Goal: Task Accomplishment & Management: Complete application form

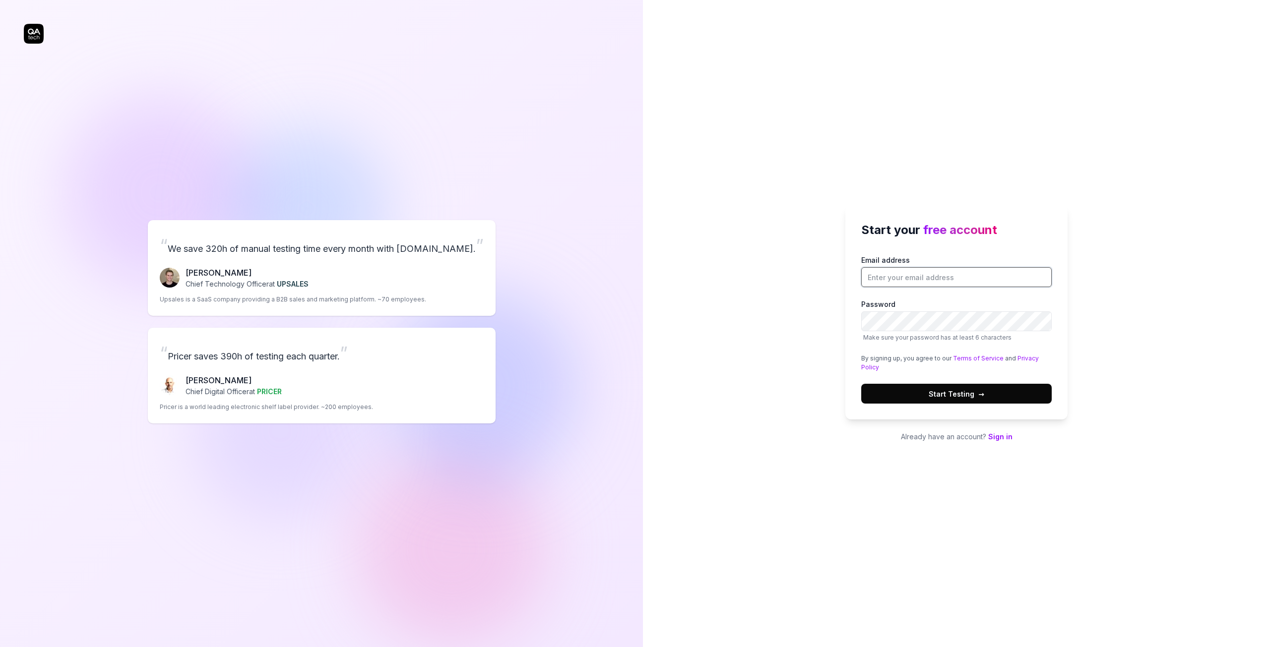
click at [915, 279] on input "Email address" at bounding box center [956, 277] width 190 height 20
type input "[EMAIL_ADDRESS][DOMAIN_NAME]"
click at [969, 394] on span "Start Testing →" at bounding box center [956, 394] width 56 height 10
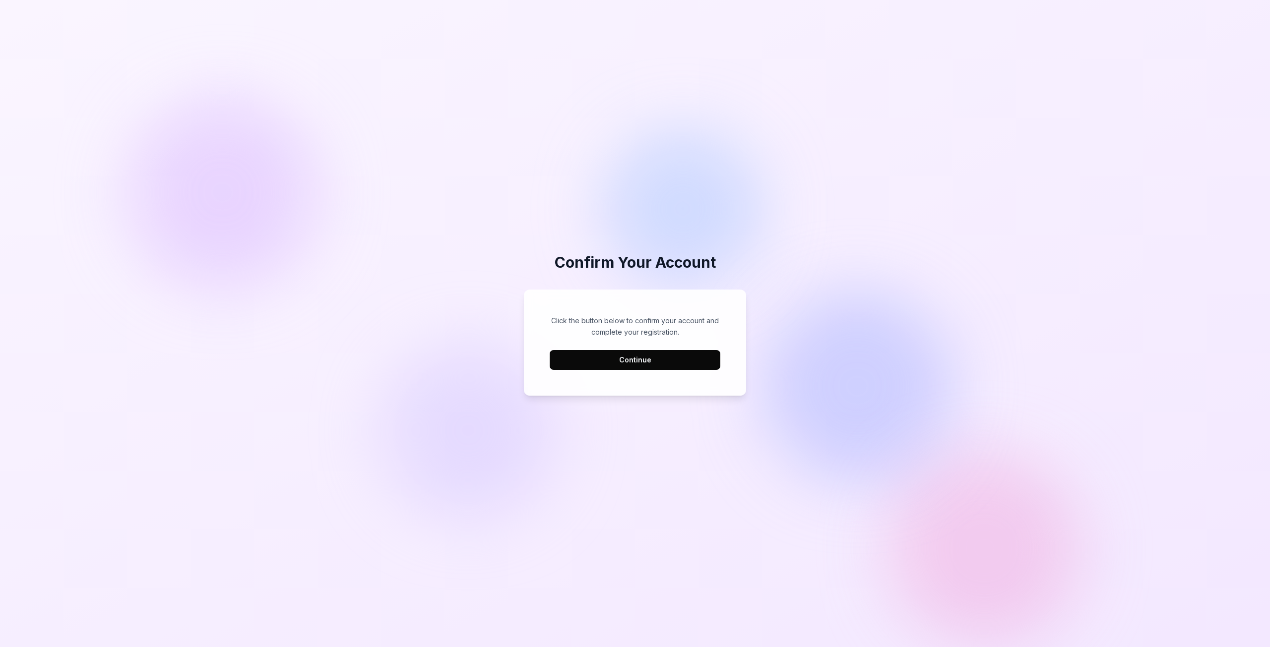
click at [667, 363] on button "Continue" at bounding box center [635, 360] width 171 height 20
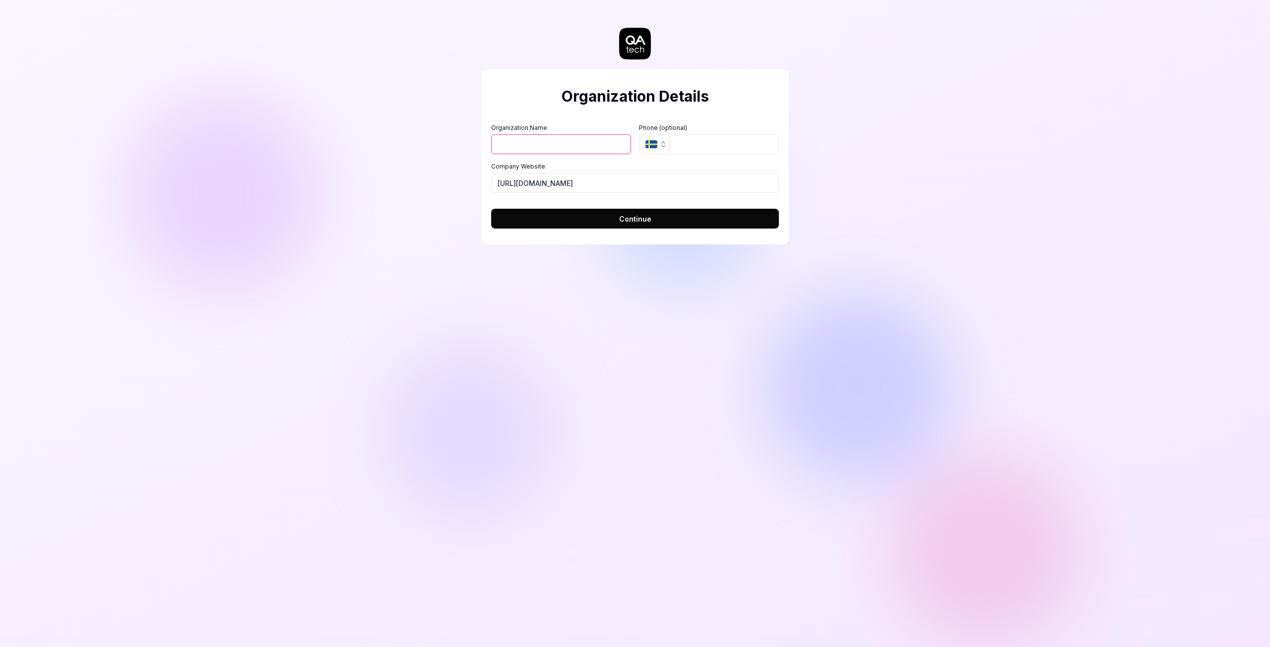
click at [559, 142] on input "Organization Name" at bounding box center [561, 144] width 140 height 20
type input "Pentia"
click at [650, 218] on button "Continue" at bounding box center [635, 219] width 288 height 20
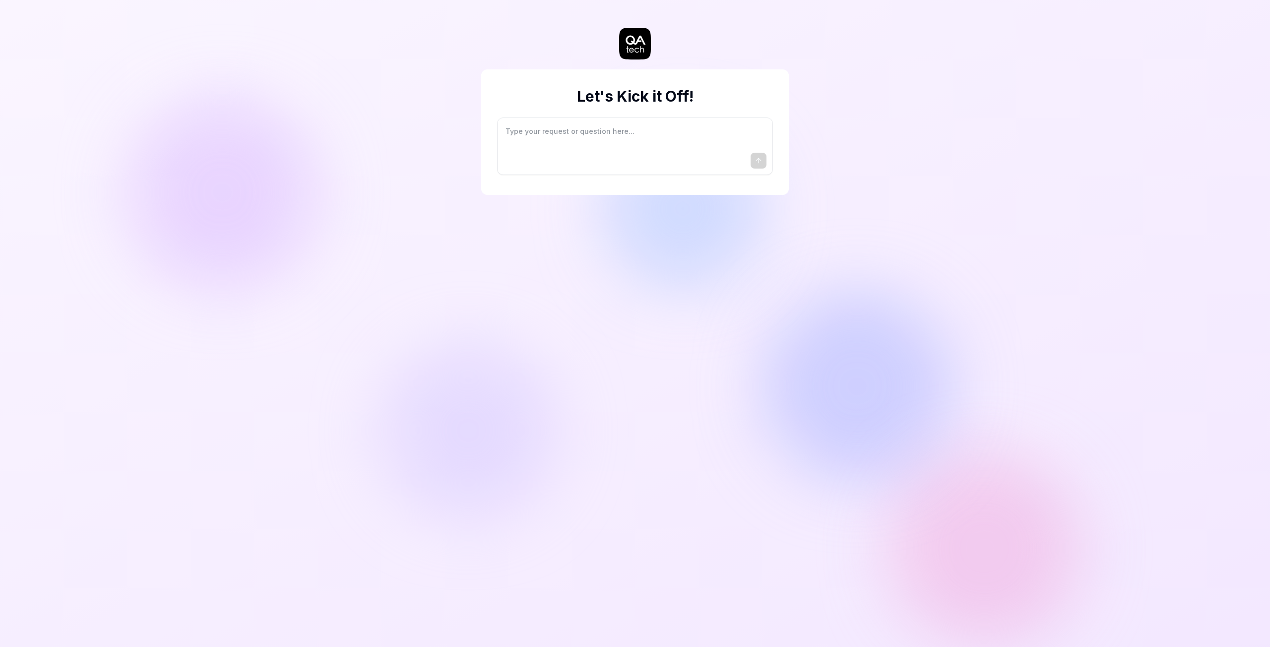
type textarea "*"
type textarea "I"
type textarea "*"
type textarea "I"
type textarea "*"
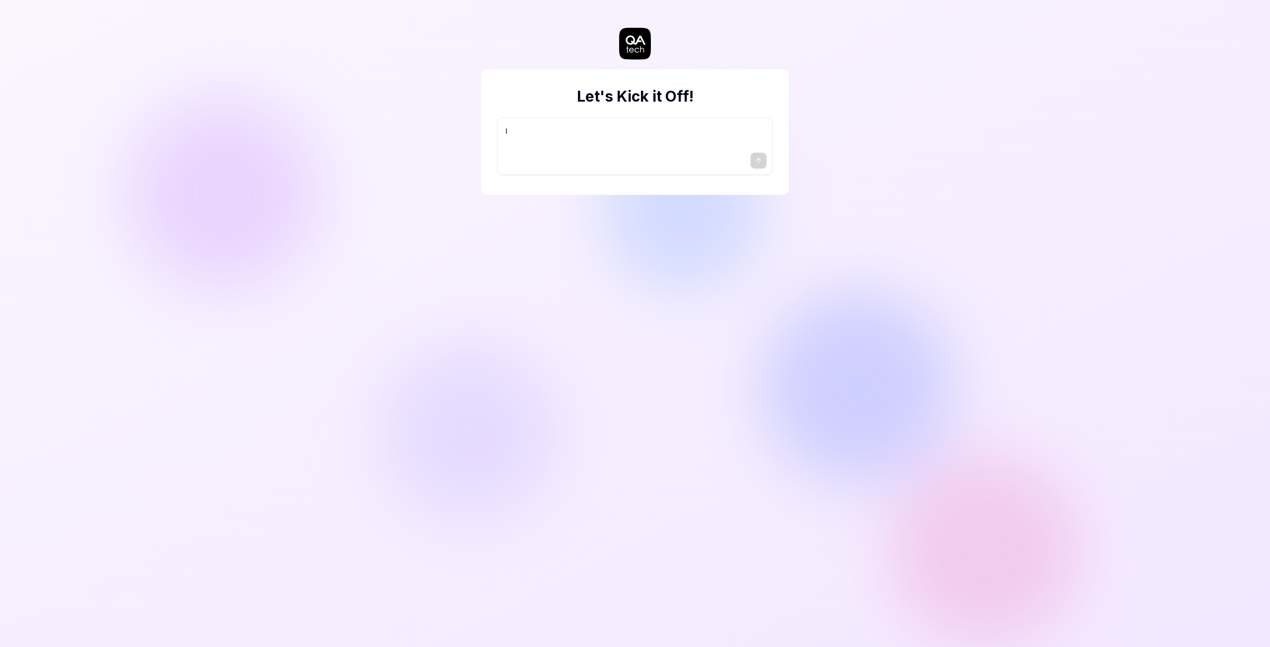
type textarea "I w"
type textarea "*"
type textarea "I wa"
type textarea "*"
type textarea "I wan"
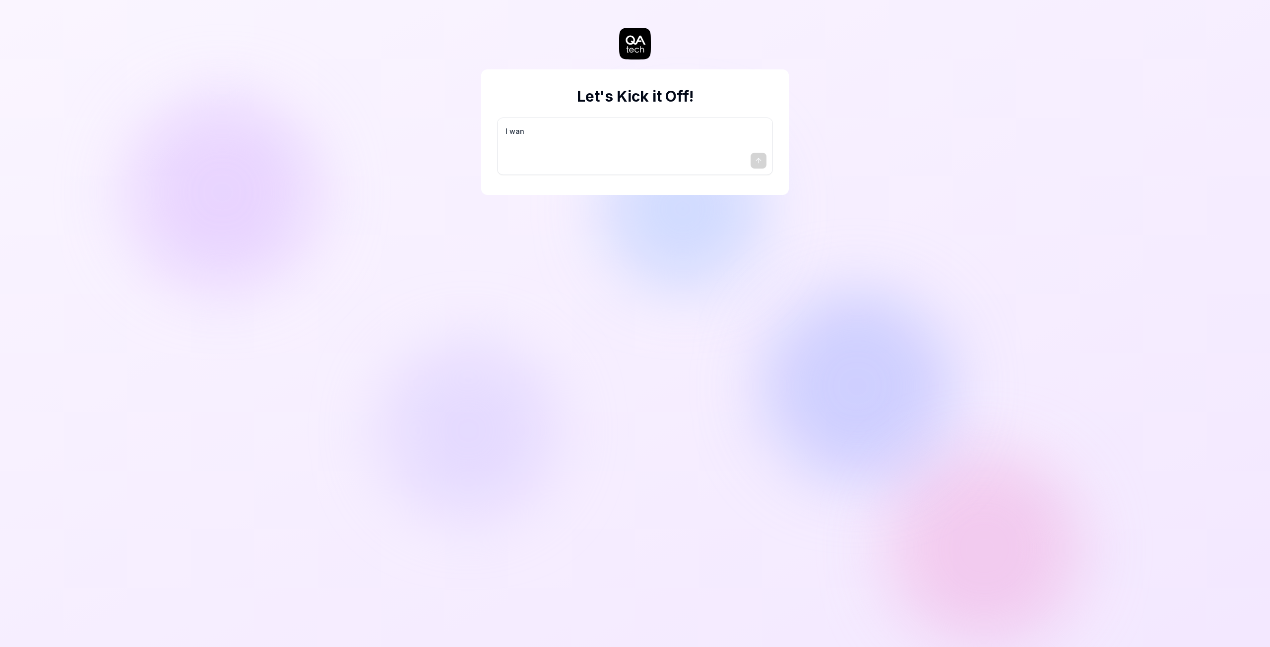
type textarea "*"
type textarea "I want"
type textarea "*"
type textarea "I want"
type textarea "*"
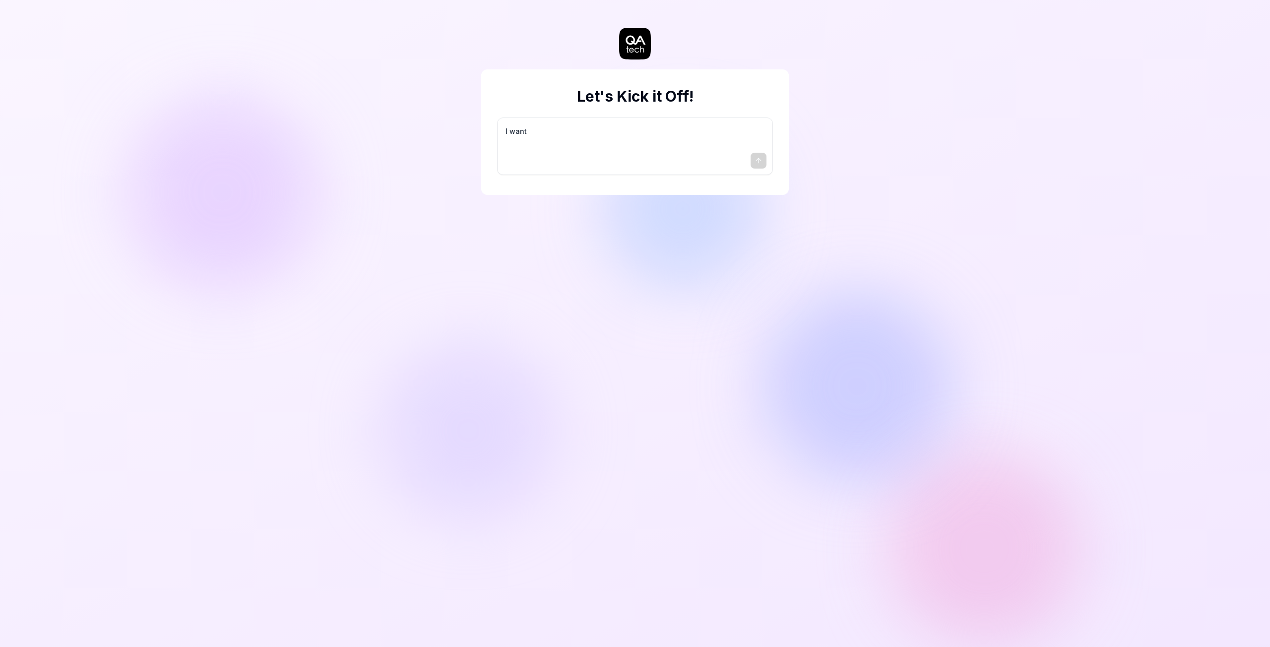
type textarea "I want a"
type textarea "*"
type textarea "I want a"
type textarea "*"
type textarea "I want a g"
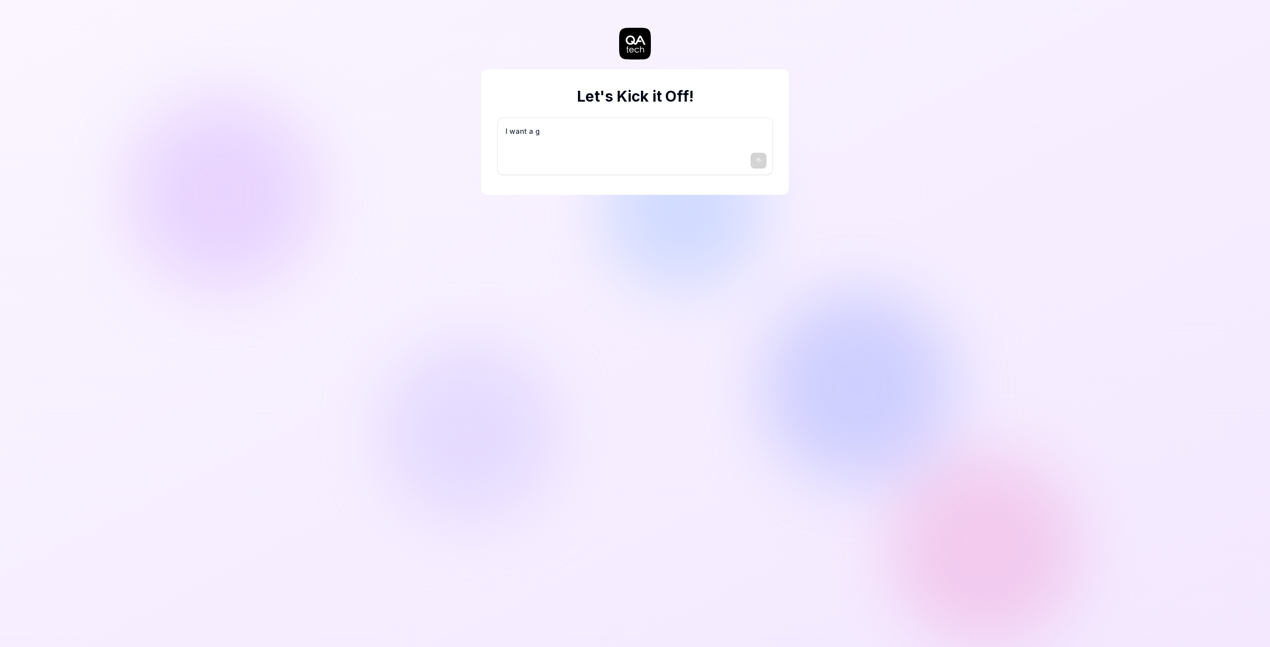
type textarea "*"
type textarea "I want a go"
type textarea "*"
type textarea "I want a goo"
type textarea "*"
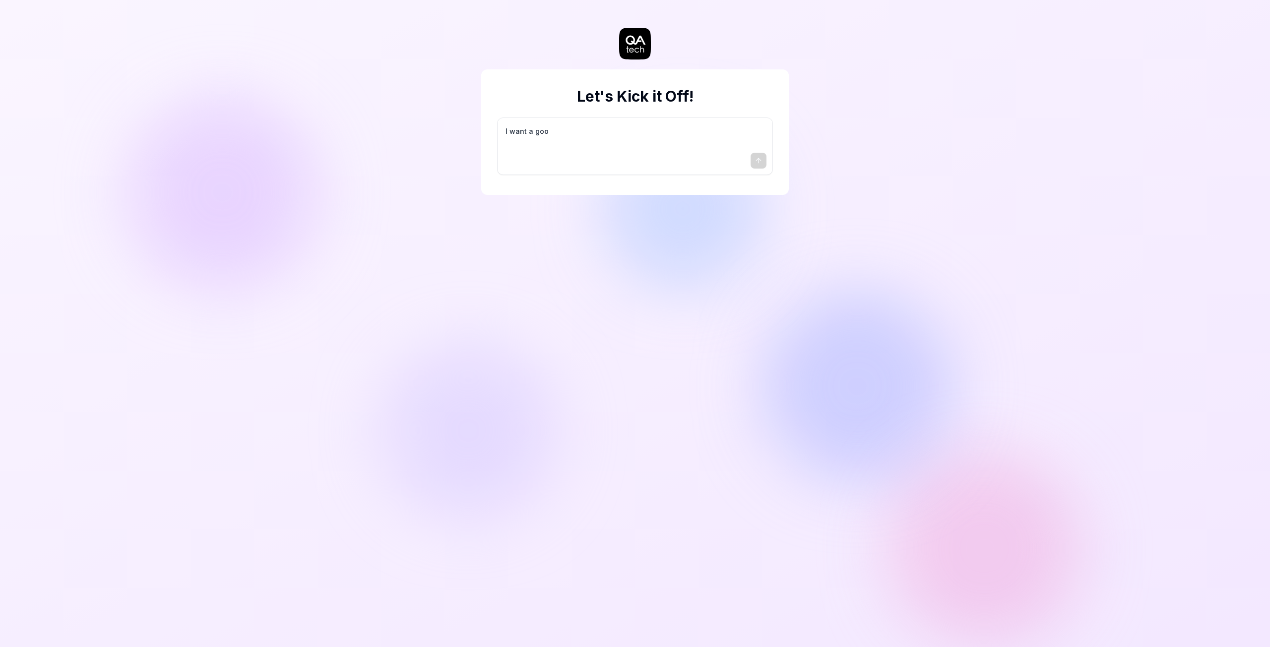
type textarea "I want a good"
type textarea "*"
type textarea "I want a good"
type textarea "*"
type textarea "I want a good t"
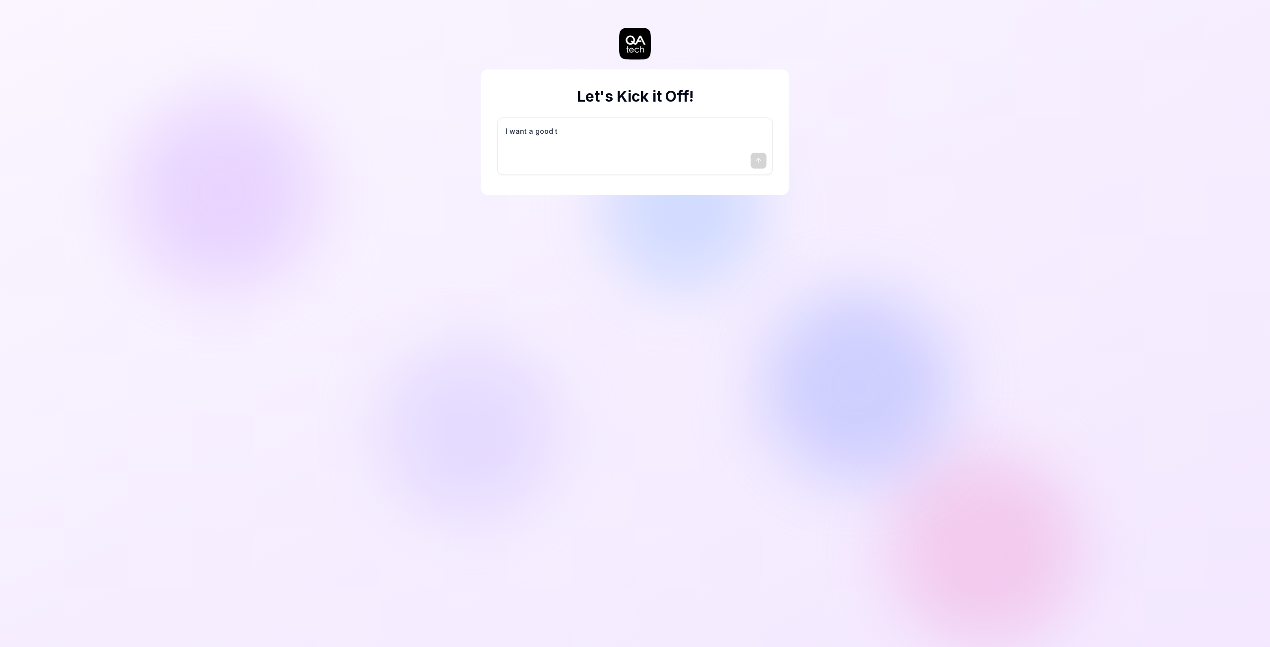
type textarea "*"
type textarea "I want a good te"
type textarea "*"
type textarea "I want a good tes"
type textarea "*"
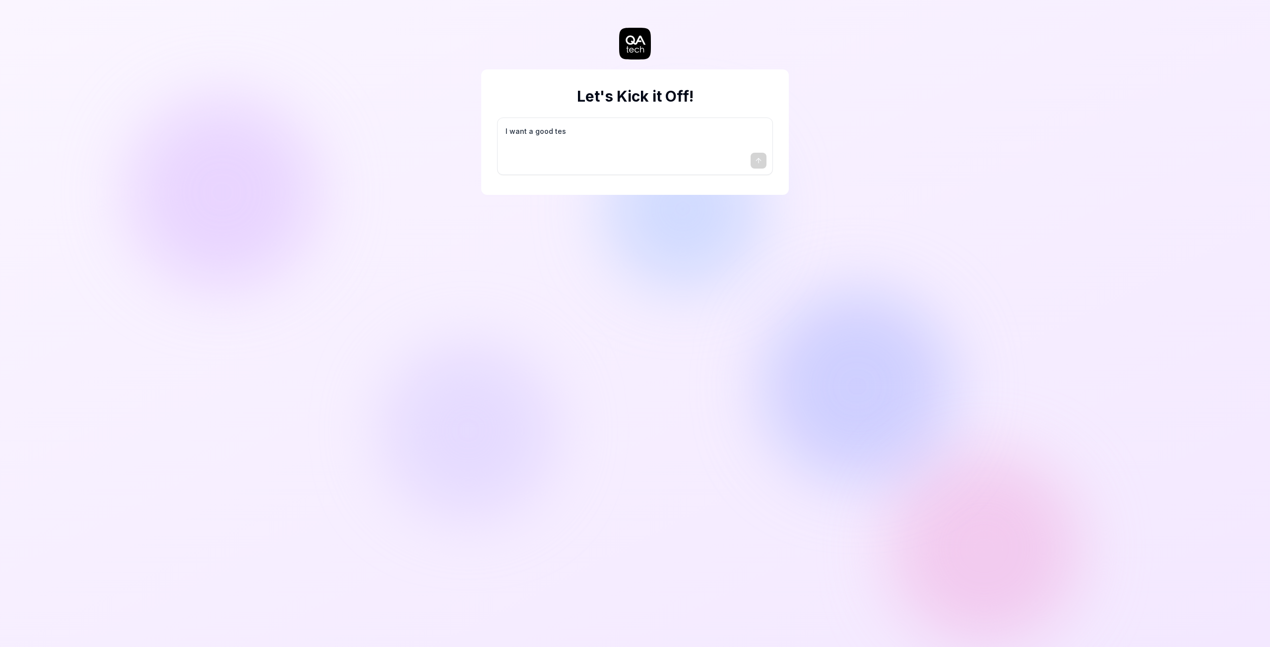
type textarea "I want a good test"
type textarea "*"
type textarea "I want a good test"
type textarea "*"
type textarea "I want a good test s"
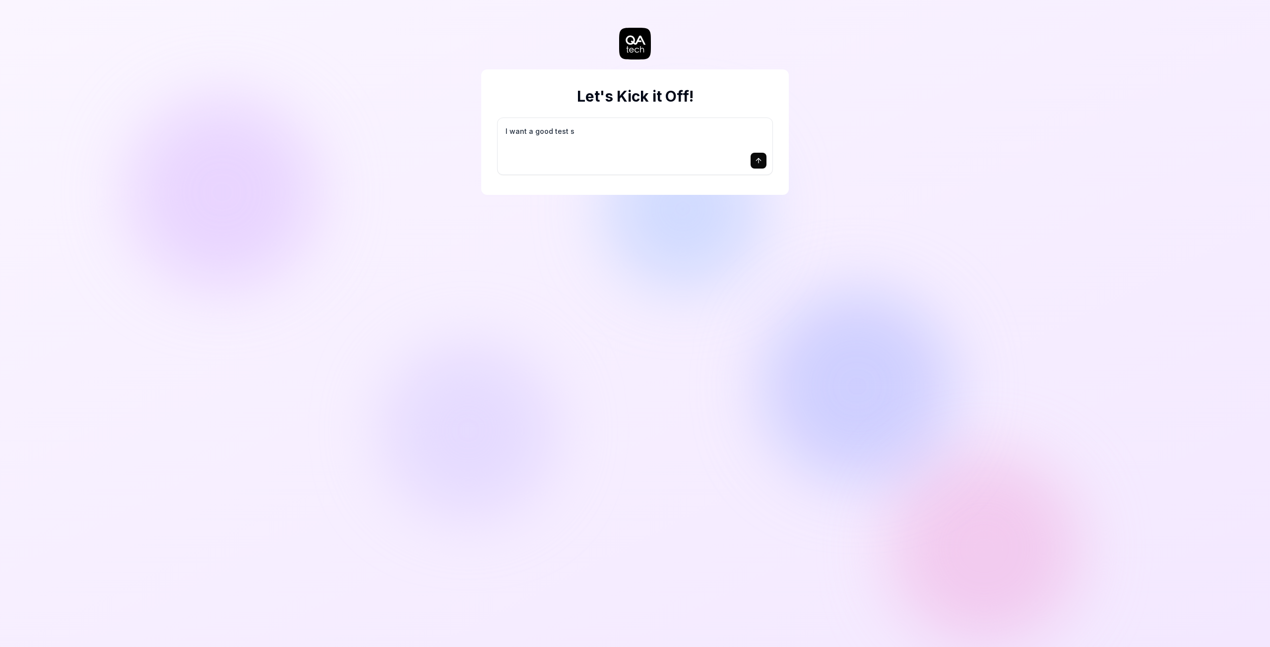
type textarea "*"
type textarea "I want a good test se"
type textarea "*"
type textarea "I want a good test set"
type textarea "*"
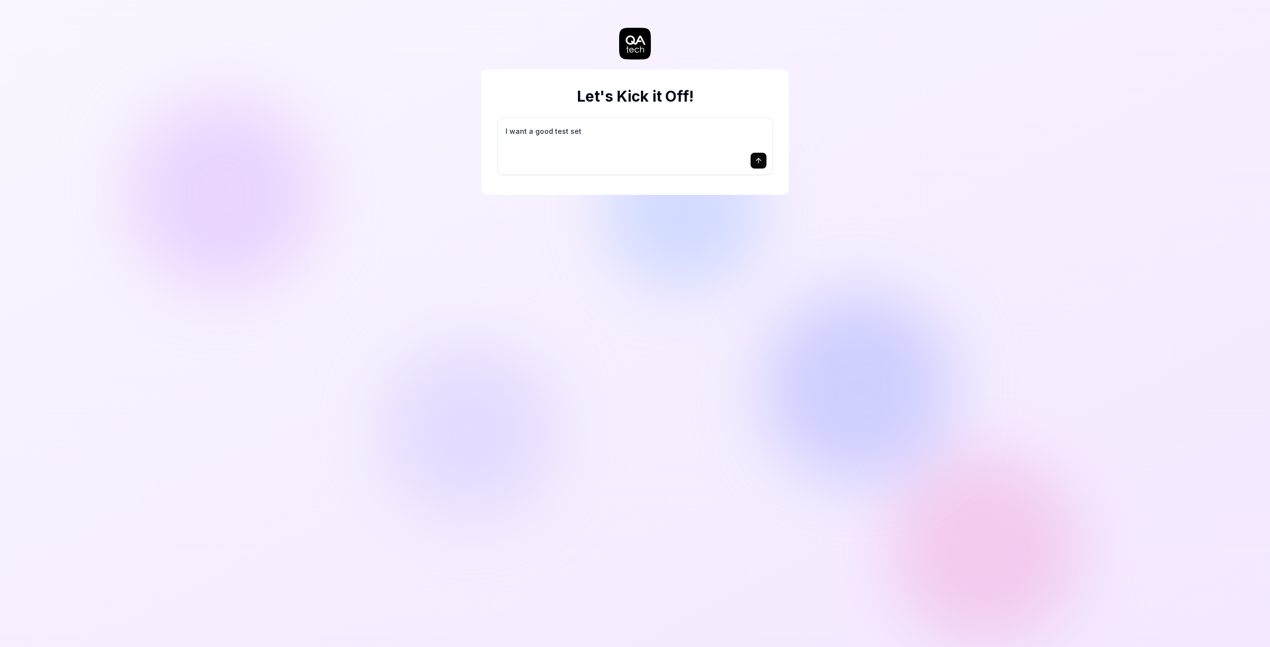
type textarea "I want a good test setu"
type textarea "*"
type textarea "I want a good test setup"
type textarea "*"
type textarea "I want a good test setup"
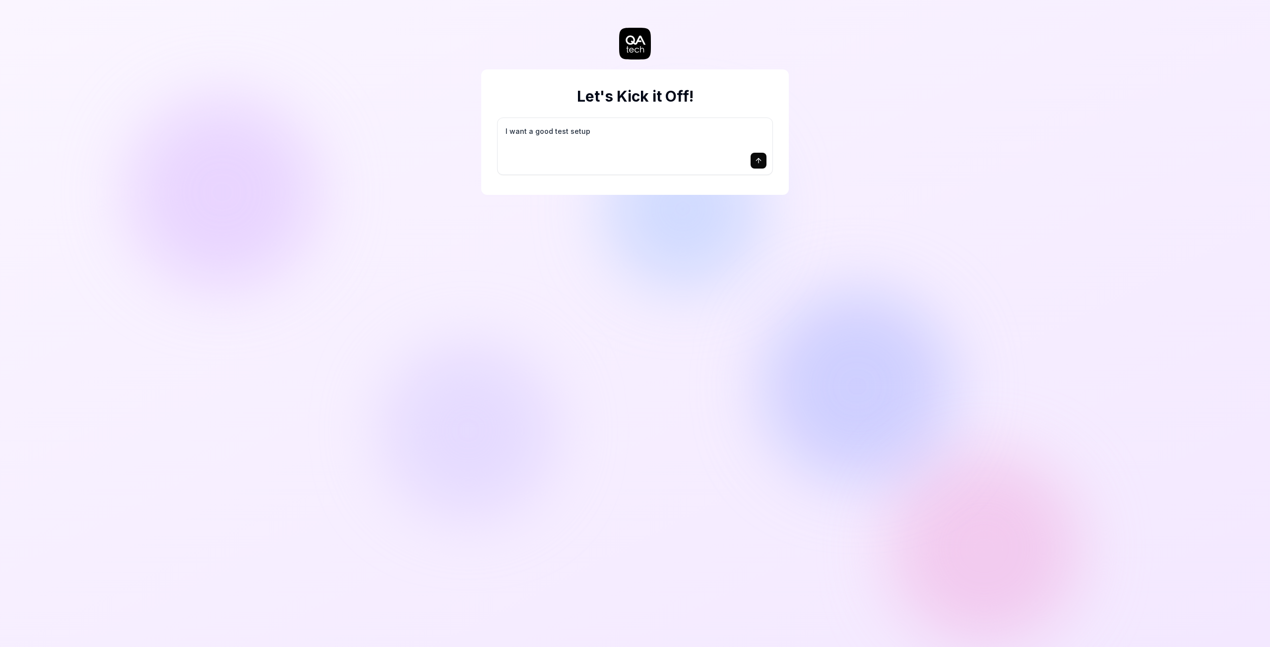
type textarea "*"
type textarea "I want a good test setup f"
type textarea "*"
type textarea "I want a good test setup fo"
type textarea "*"
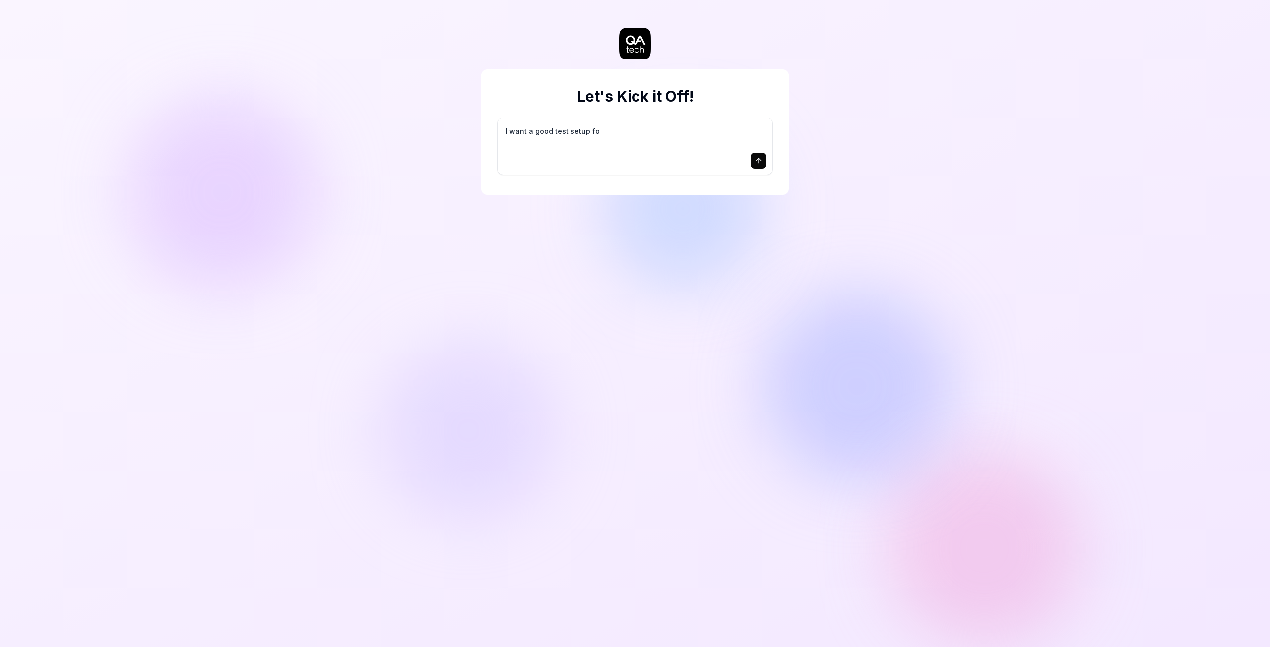
type textarea "I want a good test setup for"
type textarea "*"
type textarea "I want a good test setup for"
type textarea "*"
type textarea "I want a good test setup for m"
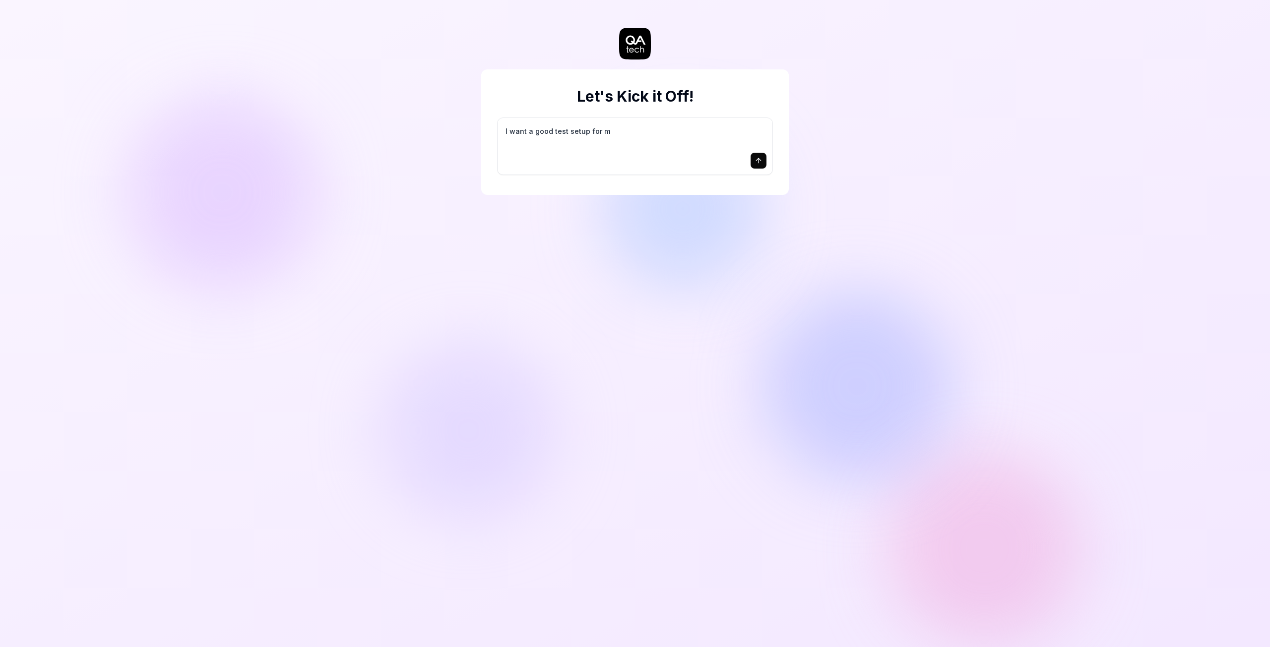
type textarea "*"
type textarea "I want a good test setup for my"
type textarea "*"
type textarea "I want a good test setup for my"
type textarea "*"
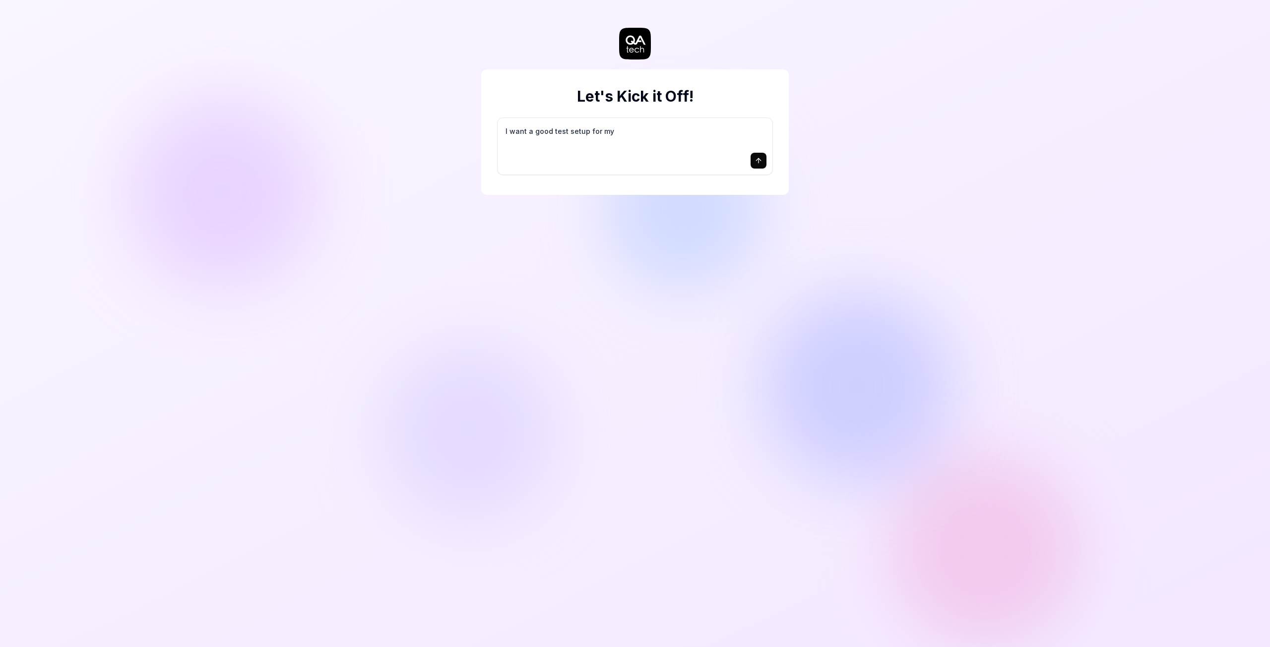
type textarea "I want a good test setup for my s"
type textarea "*"
type textarea "I want a good test setup for my si"
type textarea "*"
type textarea "I want a good test setup for my sit"
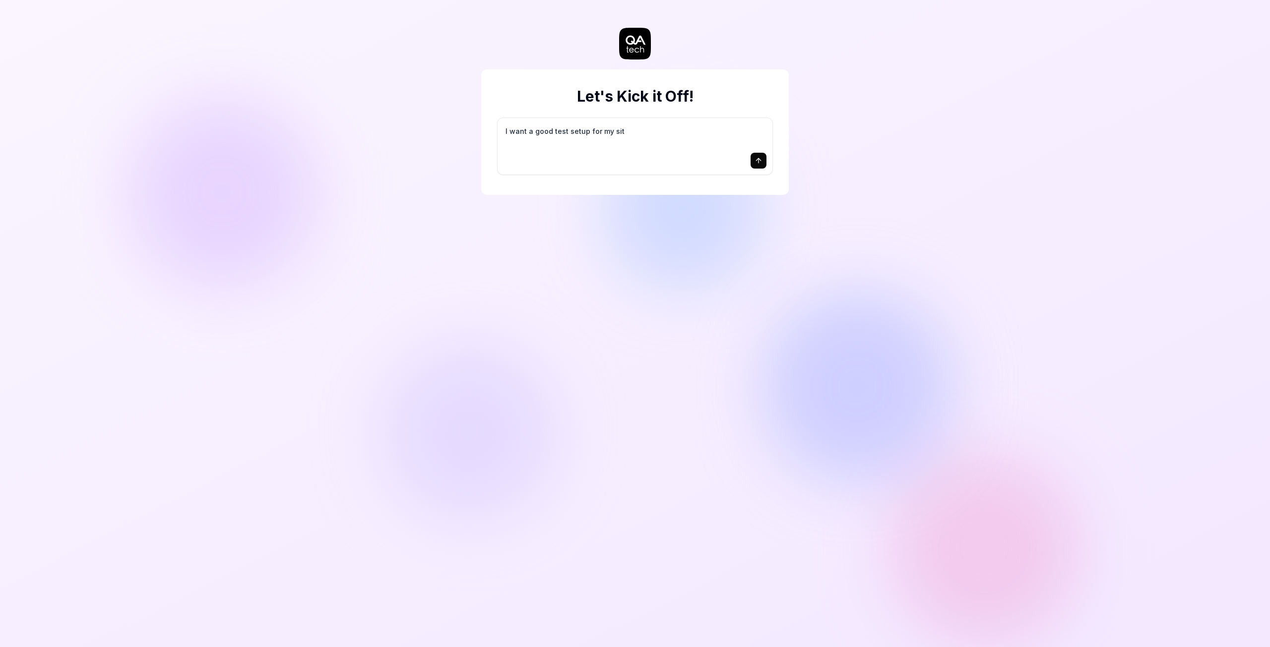
type textarea "*"
type textarea "I want a good test setup for my site"
type textarea "*"
type textarea "I want a good test setup for my site"
type textarea "*"
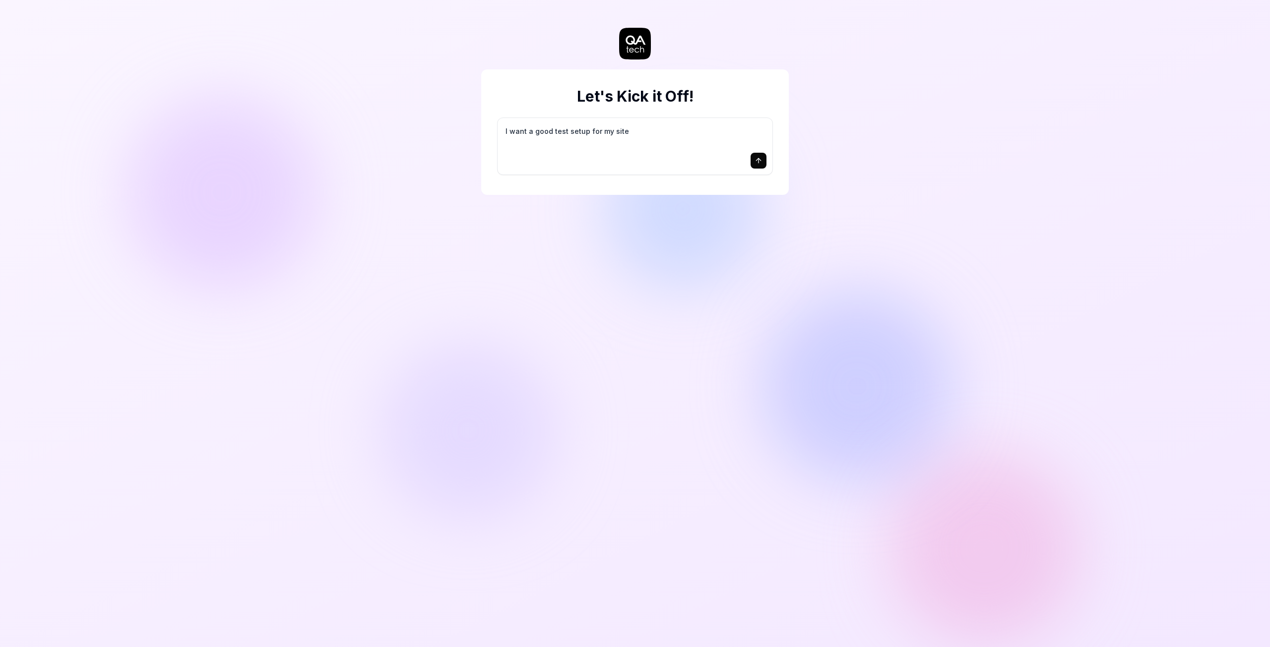
type textarea "I want a good test setup for my site -"
type textarea "*"
type textarea "I want a good test setup for my site -"
type textarea "*"
type textarea "I want a good test setup for my site - h"
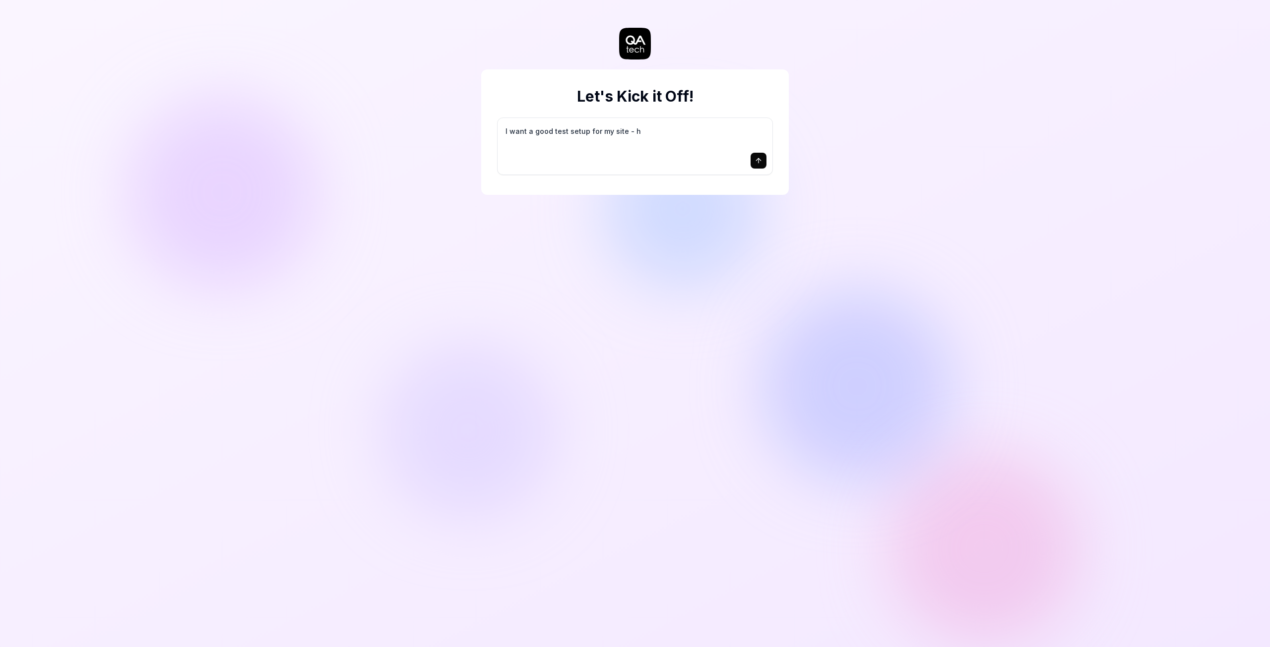
type textarea "*"
type textarea "I want a good test setup for my site - he"
type textarea "*"
type textarea "I want a good test setup for my site - hel"
type textarea "*"
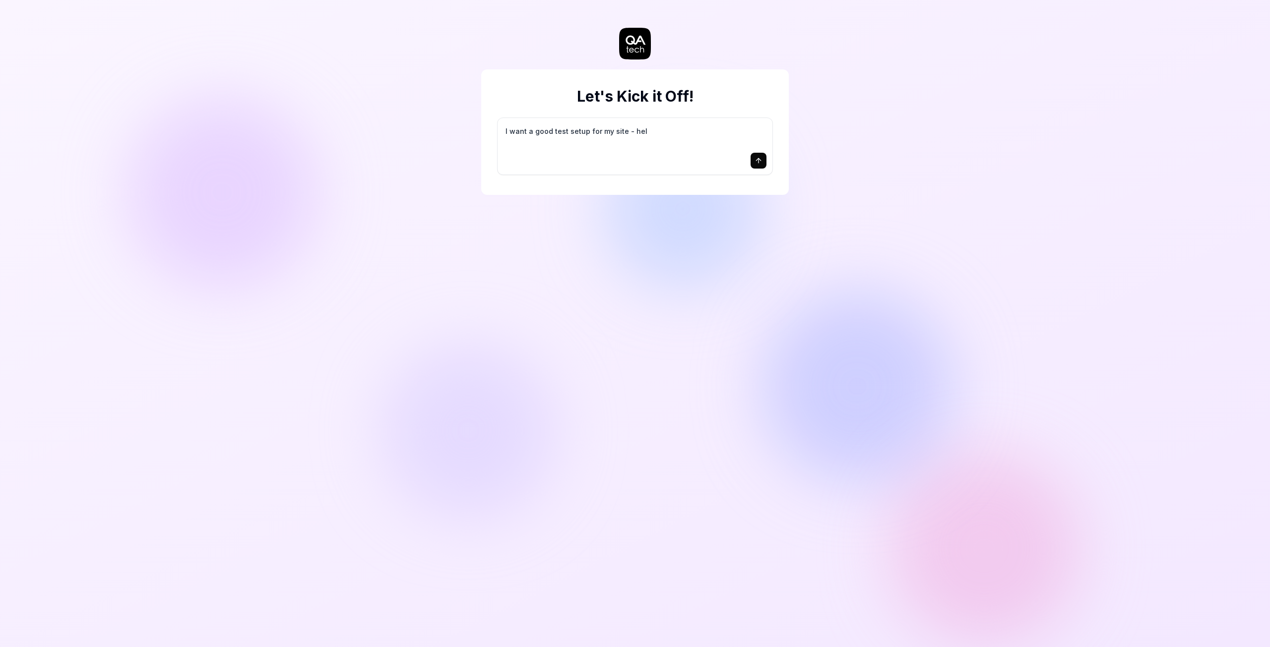
type textarea "I want a good test setup for my site - help"
type textarea "*"
type textarea "I want a good test setup for my site - help"
type textarea "*"
type textarea "I want a good test setup for my site - help m"
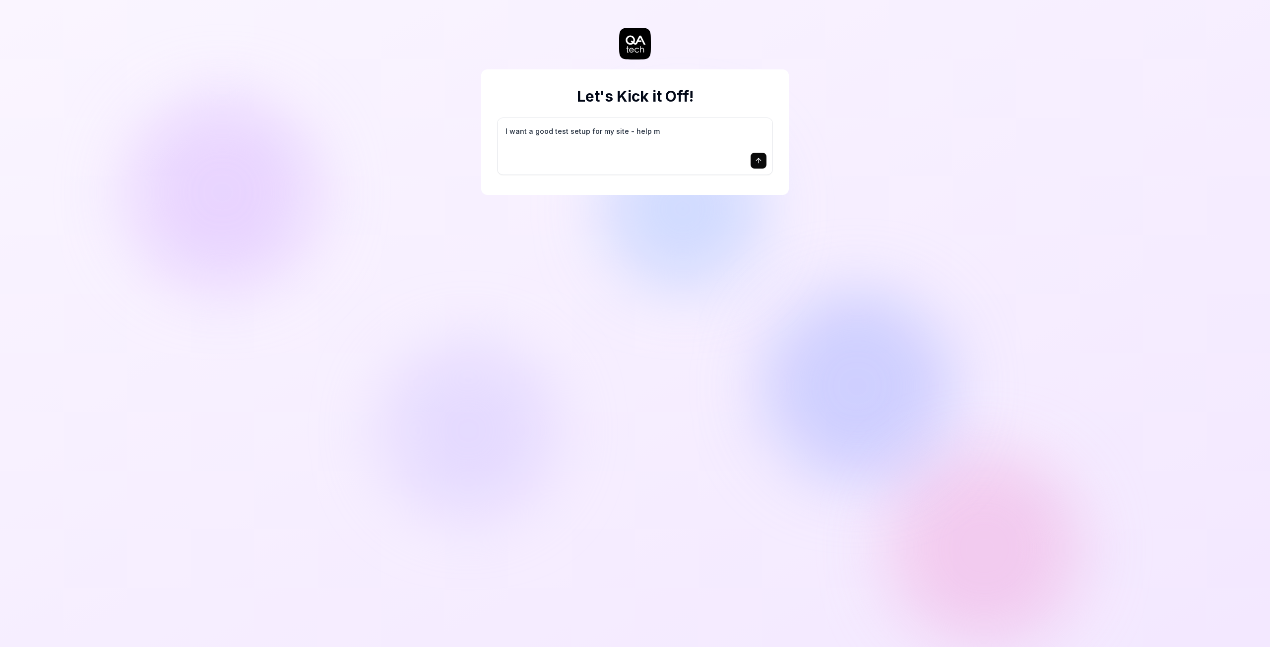
type textarea "*"
type textarea "I want a good test setup for my site - help me"
type textarea "*"
type textarea "I want a good test setup for my site - help me"
type textarea "*"
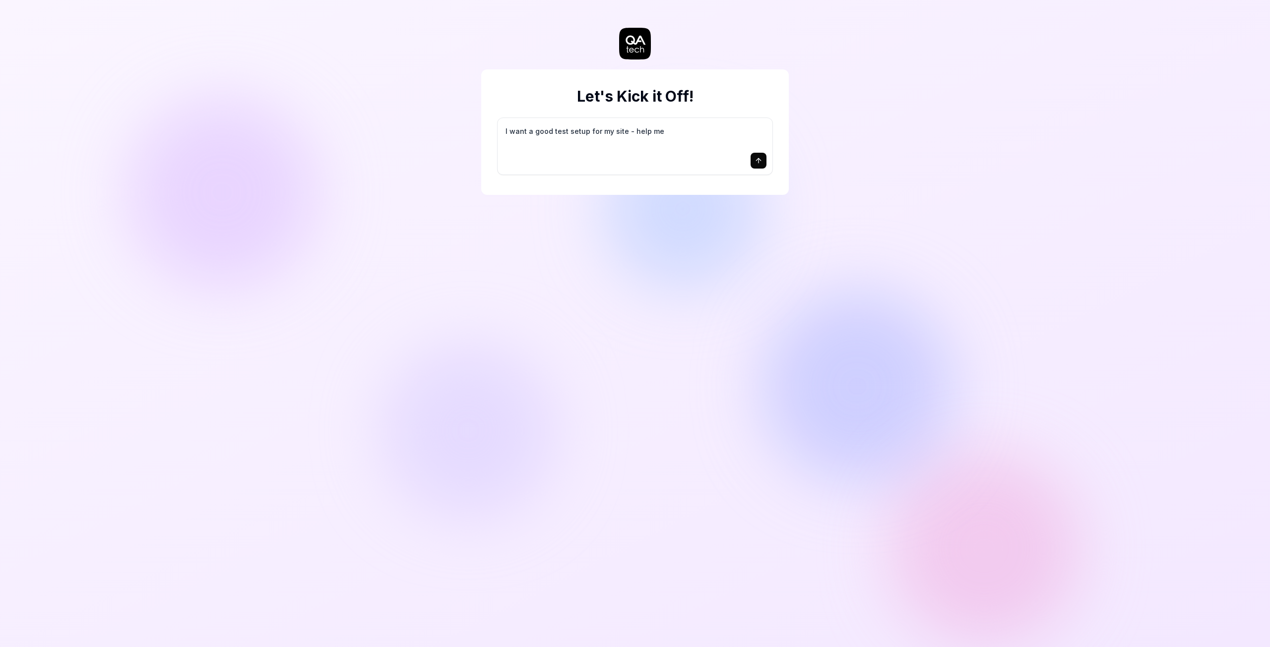
type textarea "I want a good test setup for my site - help me c"
type textarea "*"
type textarea "I want a good test setup for my site - help me cr"
type textarea "*"
type textarea "I want a good test setup for my site - help me cre"
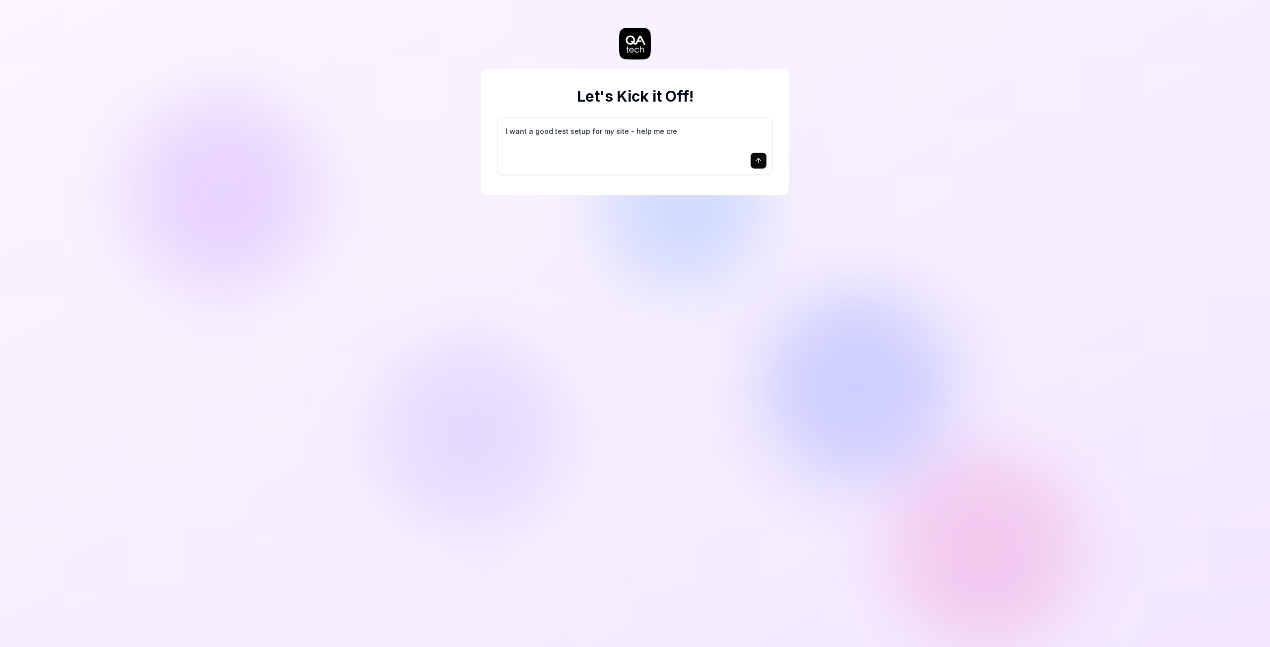
type textarea "*"
type textarea "I want a good test setup for my site - help me crea"
type textarea "*"
type textarea "I want a good test setup for my site - help me creat"
type textarea "*"
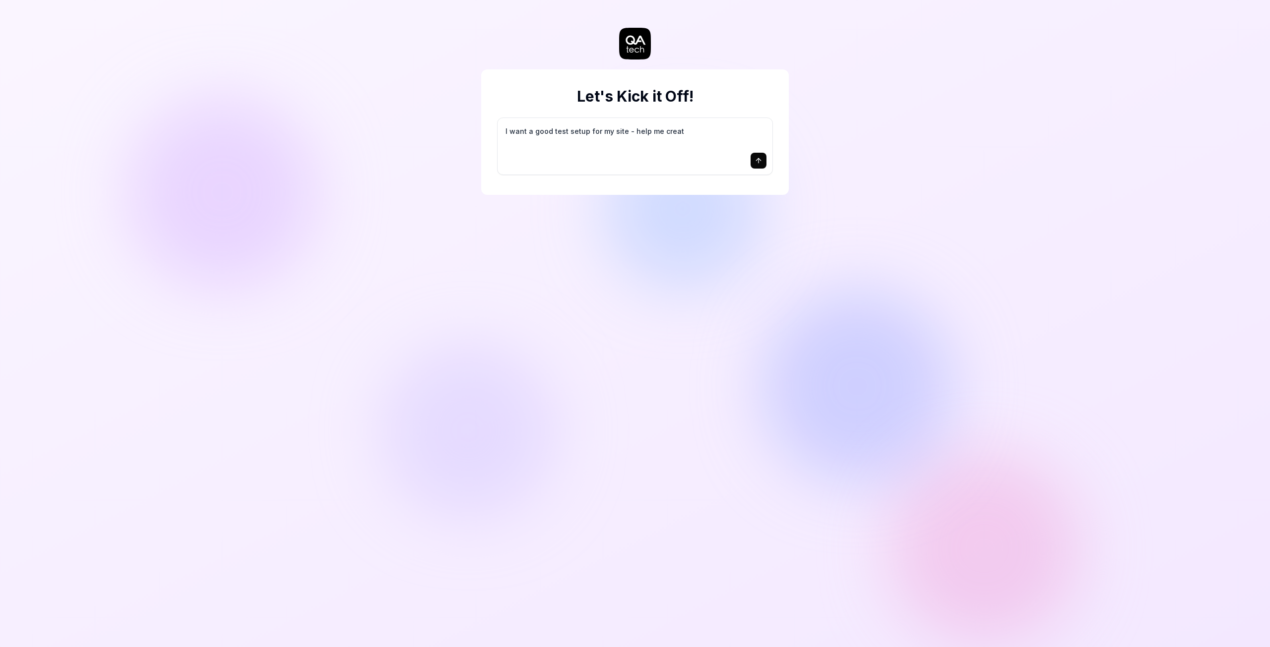
type textarea "I want a good test setup for my site - help me create"
type textarea "*"
type textarea "I want a good test setup for my site - help me create"
type textarea "*"
type textarea "I want a good test setup for my site - help me create t"
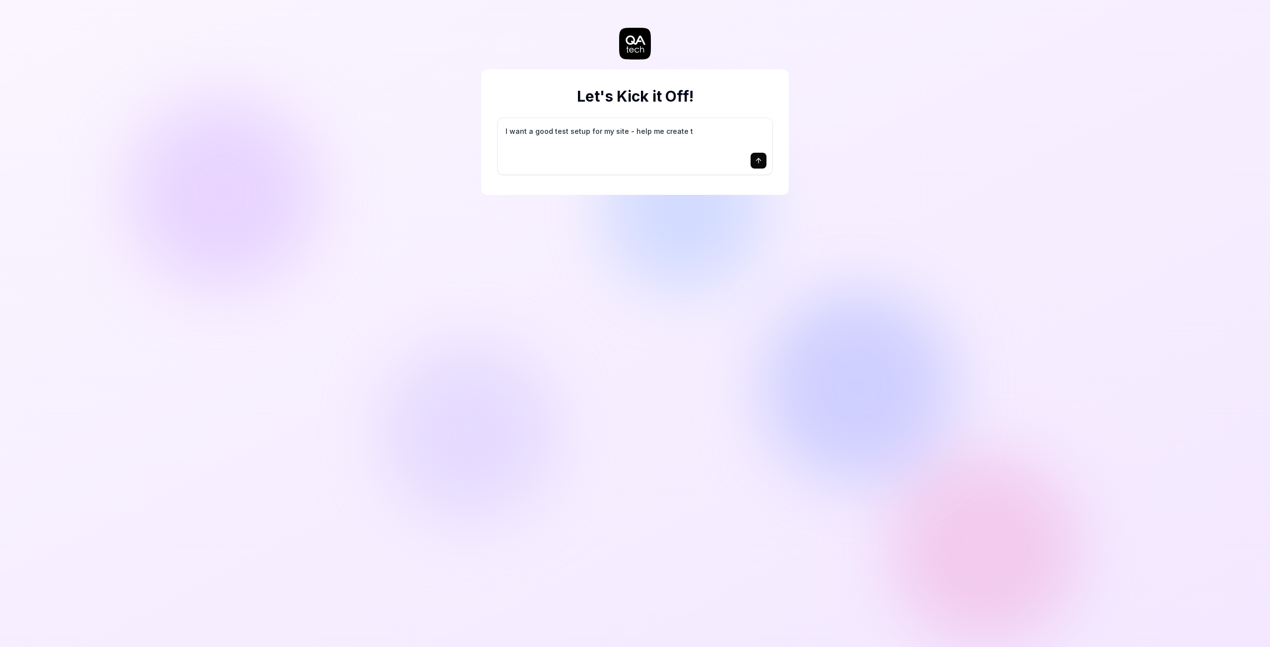
type textarea "*"
type textarea "I want a good test setup for my site - help me create th"
type textarea "*"
type textarea "I want a good test setup for my site - help me create the"
type textarea "*"
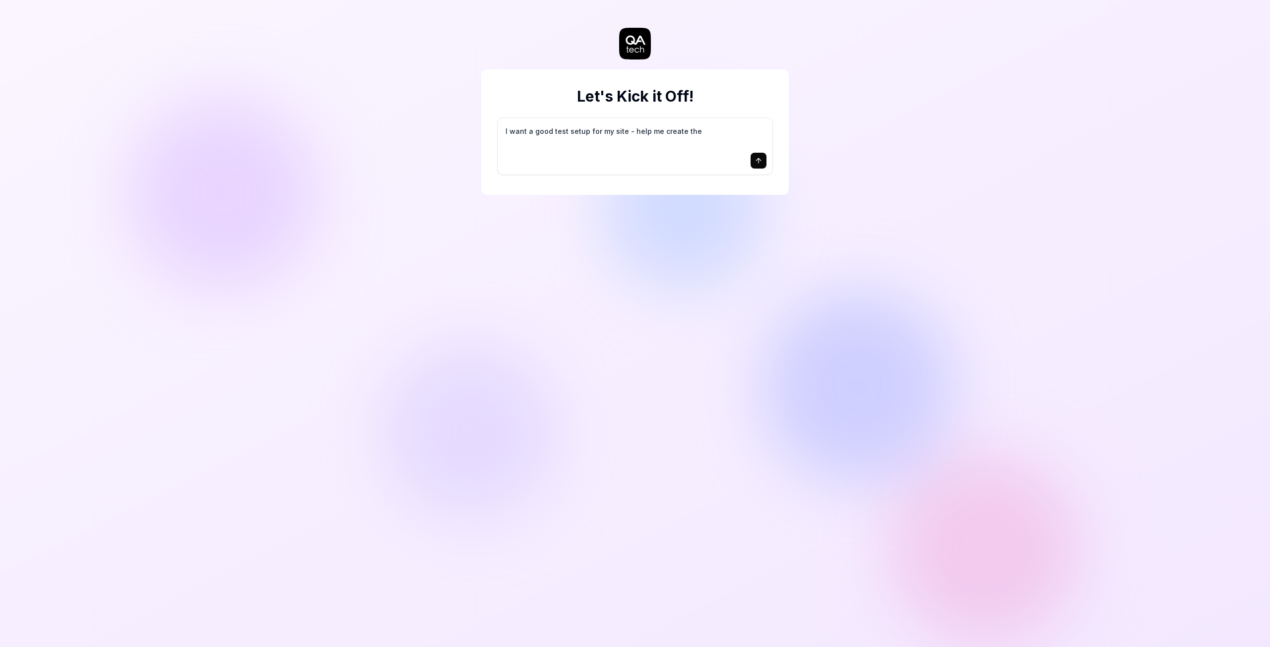
type textarea "I want a good test setup for my site - help me create the"
type textarea "*"
type textarea "I want a good test setup for my site - help me create the f"
type textarea "*"
type textarea "I want a good test setup for my site - help me create the fi"
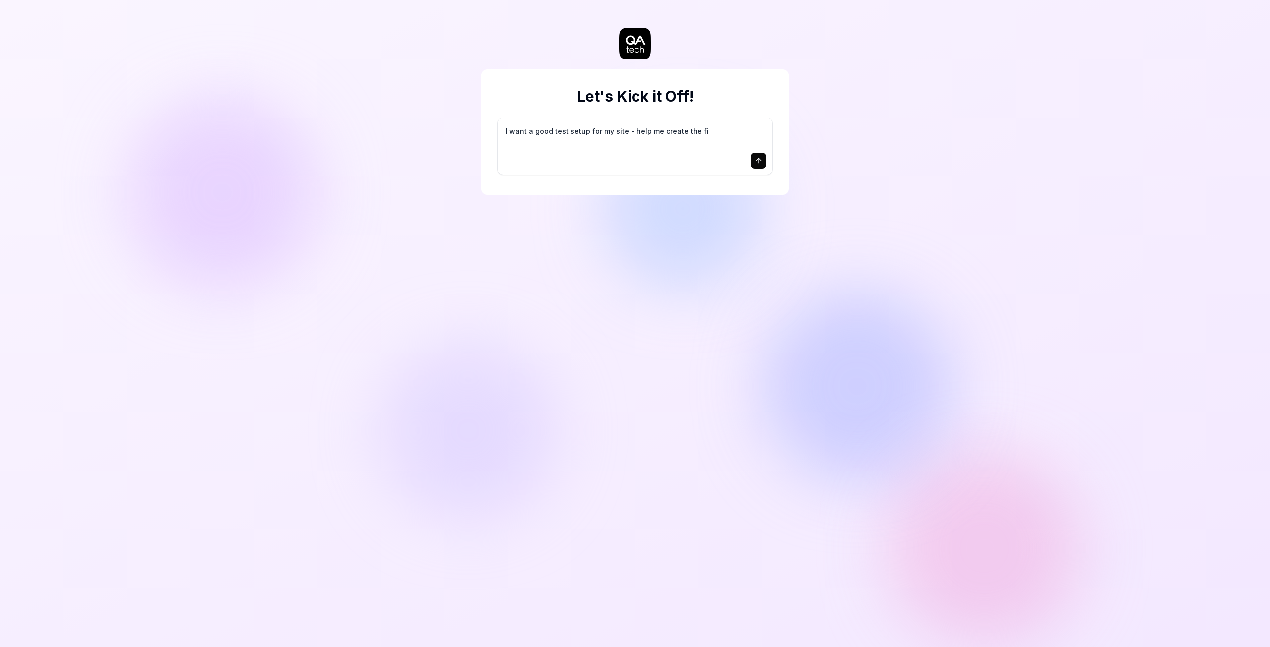
type textarea "*"
type textarea "I want a good test setup for my site - help me create the fir"
type textarea "*"
type textarea "I want a good test setup for my site - help me create the firs"
type textarea "*"
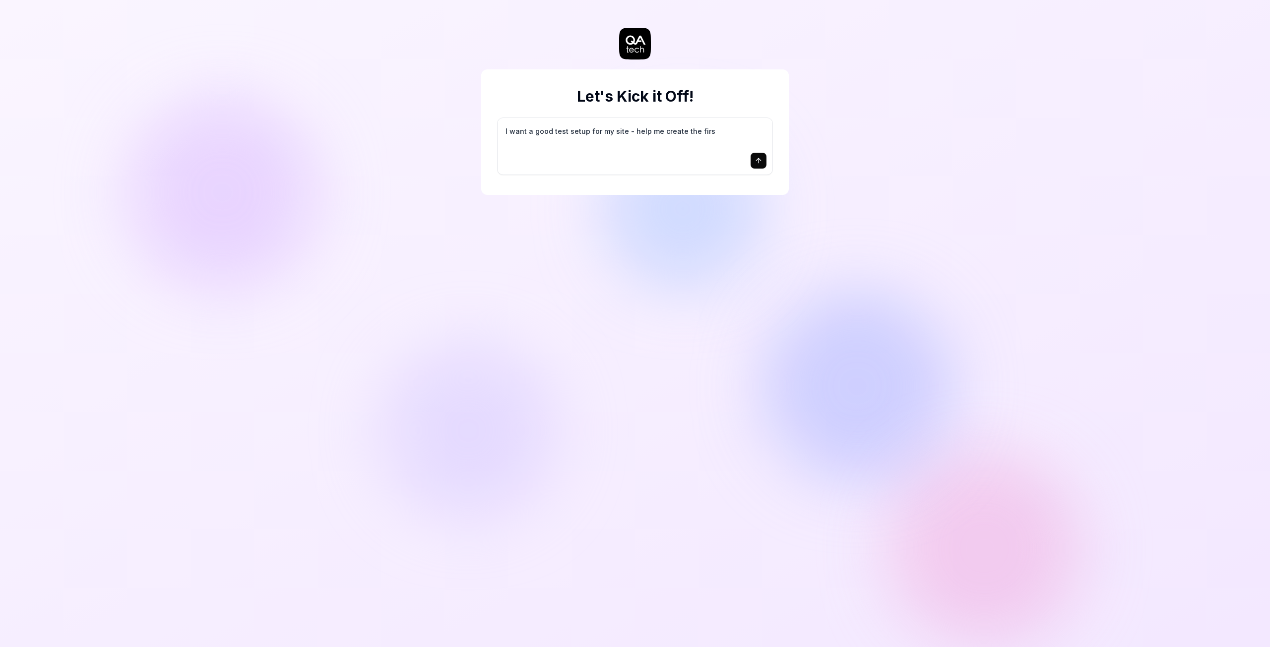
type textarea "I want a good test setup for my site - help me create the first"
type textarea "*"
type textarea "I want a good test setup for my site - help me create the first"
type textarea "*"
type textarea "I want a good test setup for my site - help me create the first 3"
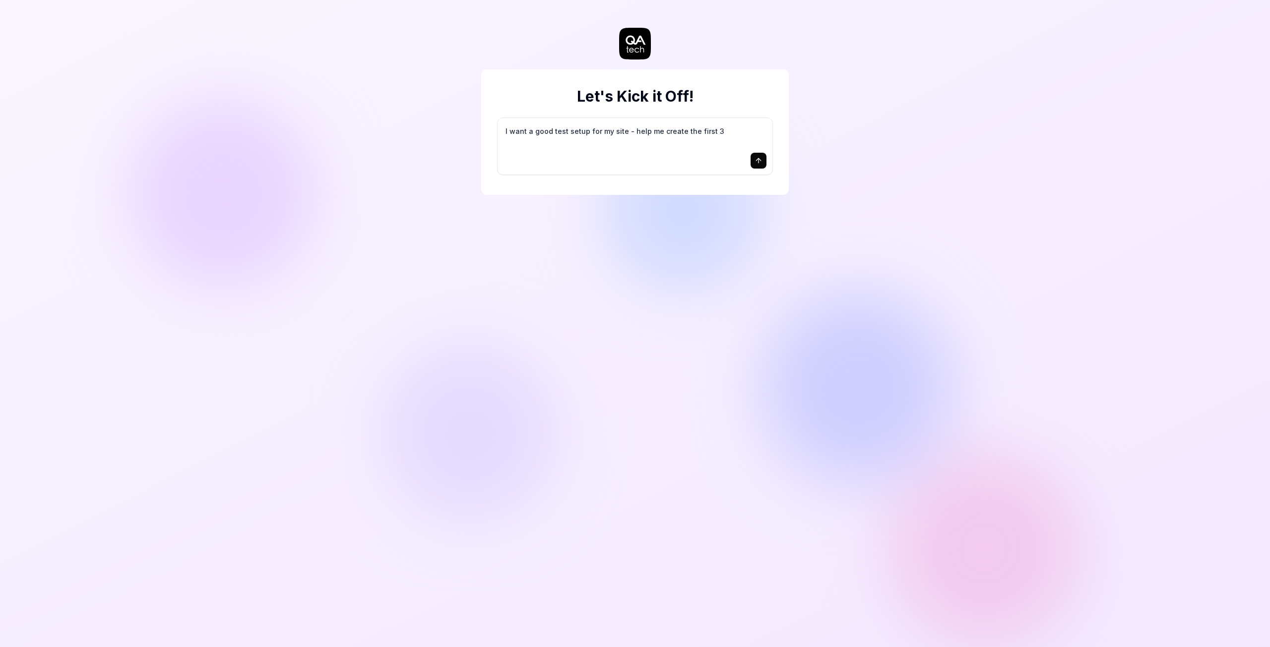
type textarea "*"
type textarea "I want a good test setup for my site - help me create the first 3-"
type textarea "*"
type textarea "I want a good test setup for my site - help me create the first 3-5"
type textarea "*"
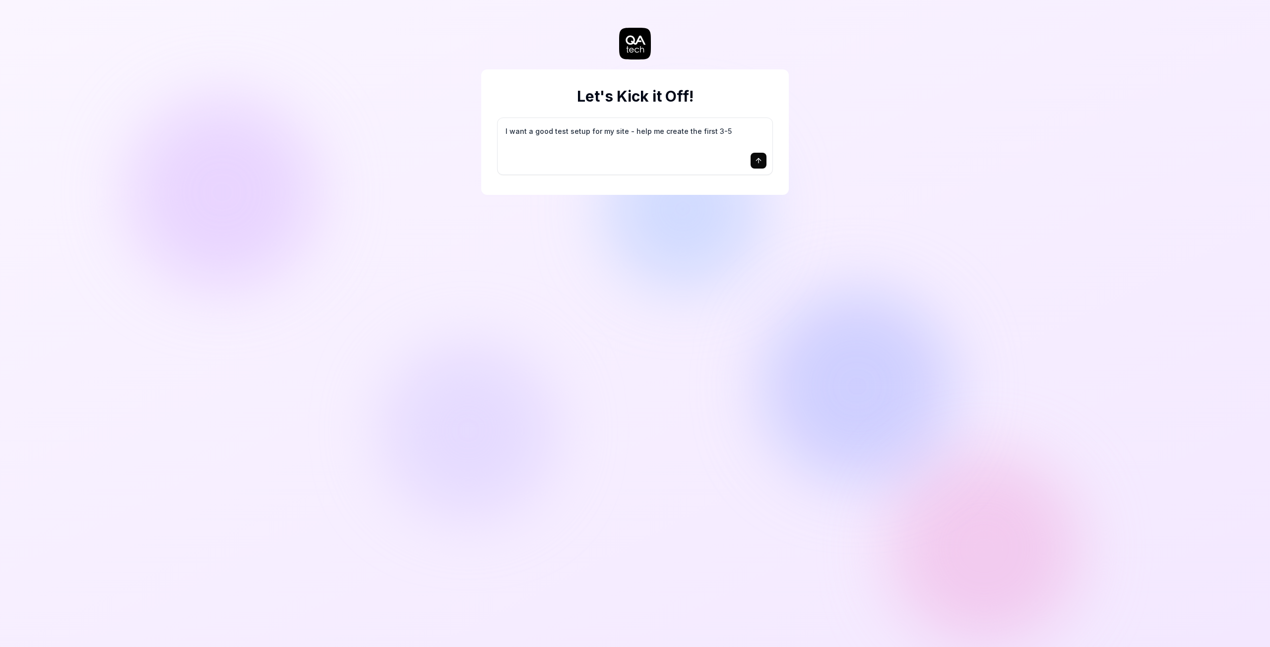
type textarea "I want a good test setup for my site - help me create the first 3-5"
type textarea "*"
type textarea "I want a good test setup for my site - help me create the first 3-5 t"
type textarea "*"
type textarea "I want a good test setup for my site - help me create the first 3-5 te"
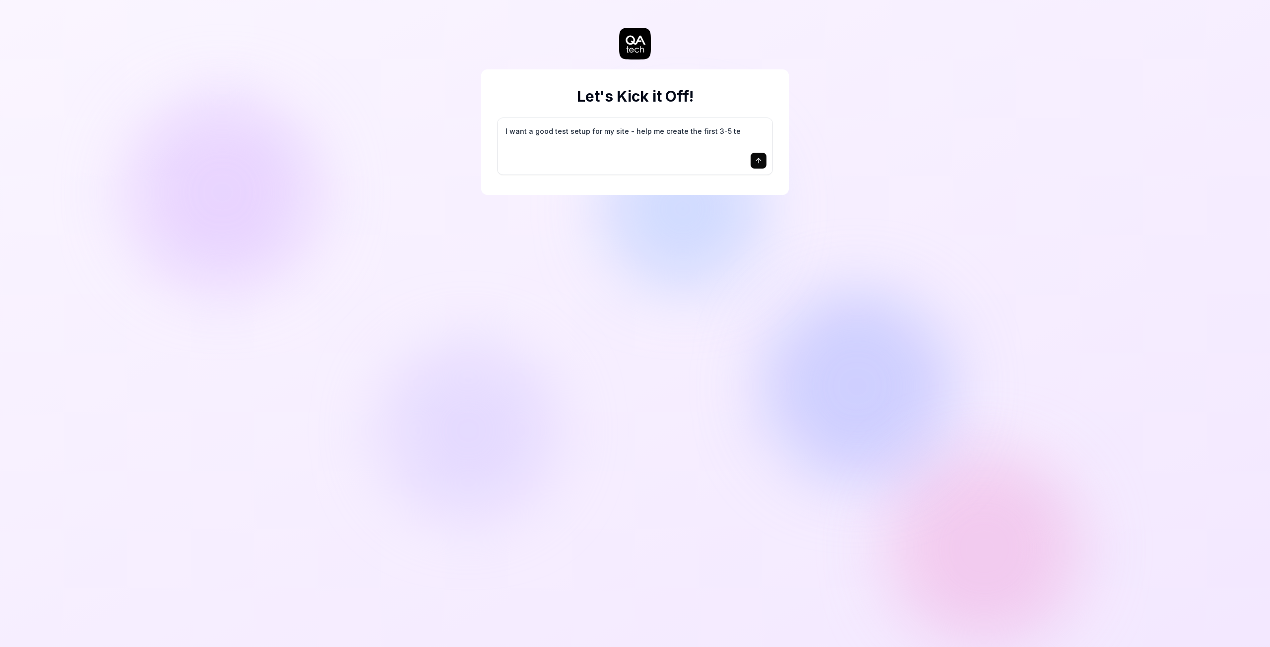
type textarea "*"
type textarea "I want a good test setup for my site - help me create the first 3-5 tes"
type textarea "*"
type textarea "I want a good test setup for my site - help me create the first 3-5 test"
type textarea "*"
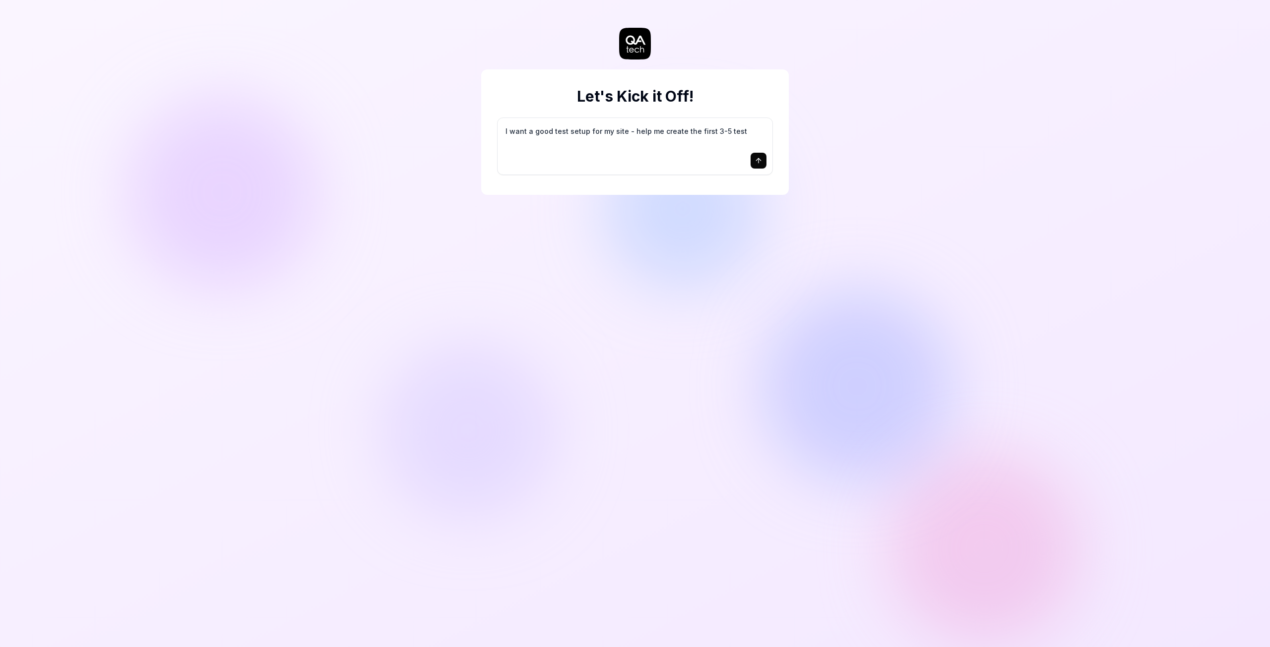
type textarea "I want a good test setup for my site - help me create the first 3-5 test"
type textarea "*"
type textarea "I want a good test setup for my site - help me create the first 3-5 test c"
type textarea "*"
type textarea "I want a good test setup for my site - help me create the first 3-5 test ca"
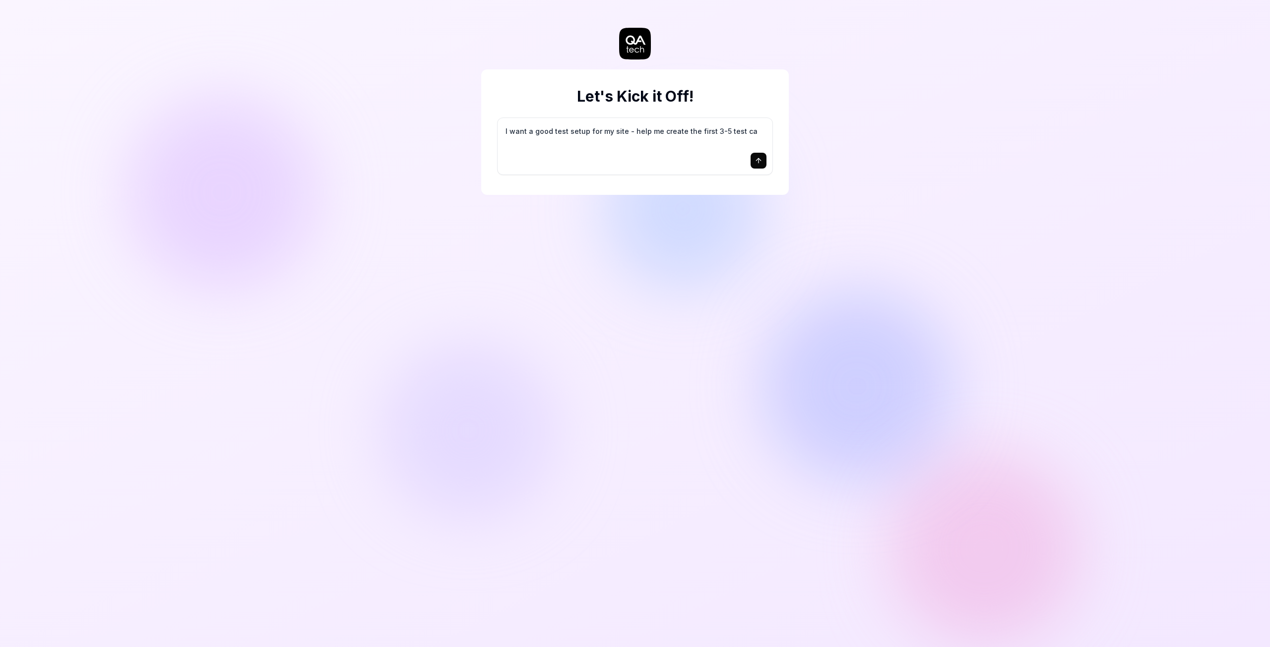
type textarea "*"
type textarea "I want a good test setup for my site - help me create the first 3-5 test cas"
type textarea "*"
type textarea "I want a good test setup for my site - help me create the first 3-5 test case"
type textarea "*"
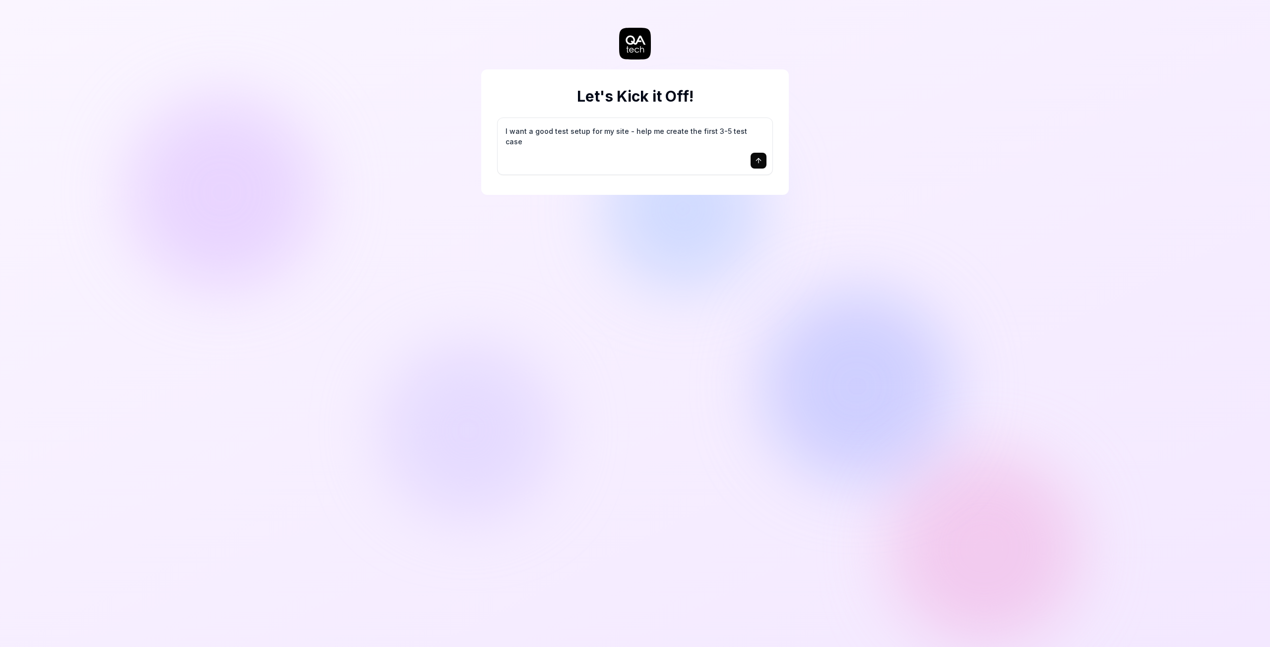
type textarea "I want a good test setup for my site - help me create the first 3-5 test cases"
click at [758, 159] on icon "submit" at bounding box center [758, 160] width 0 height 4
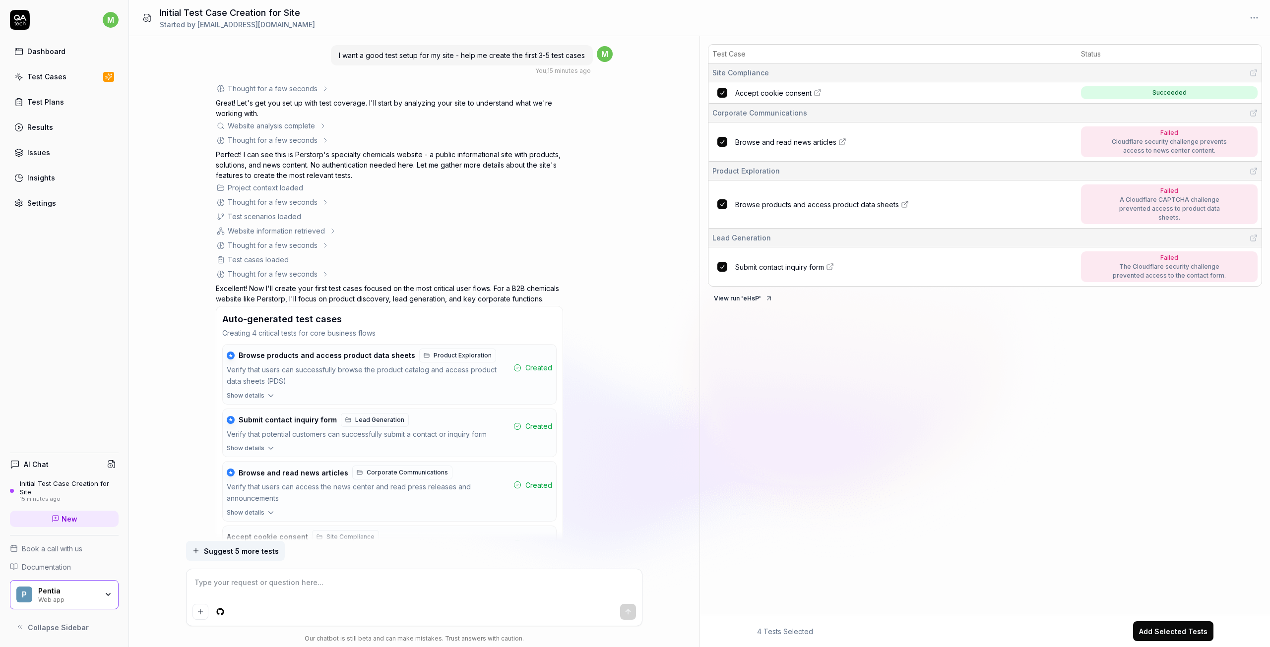
scroll to position [50, 0]
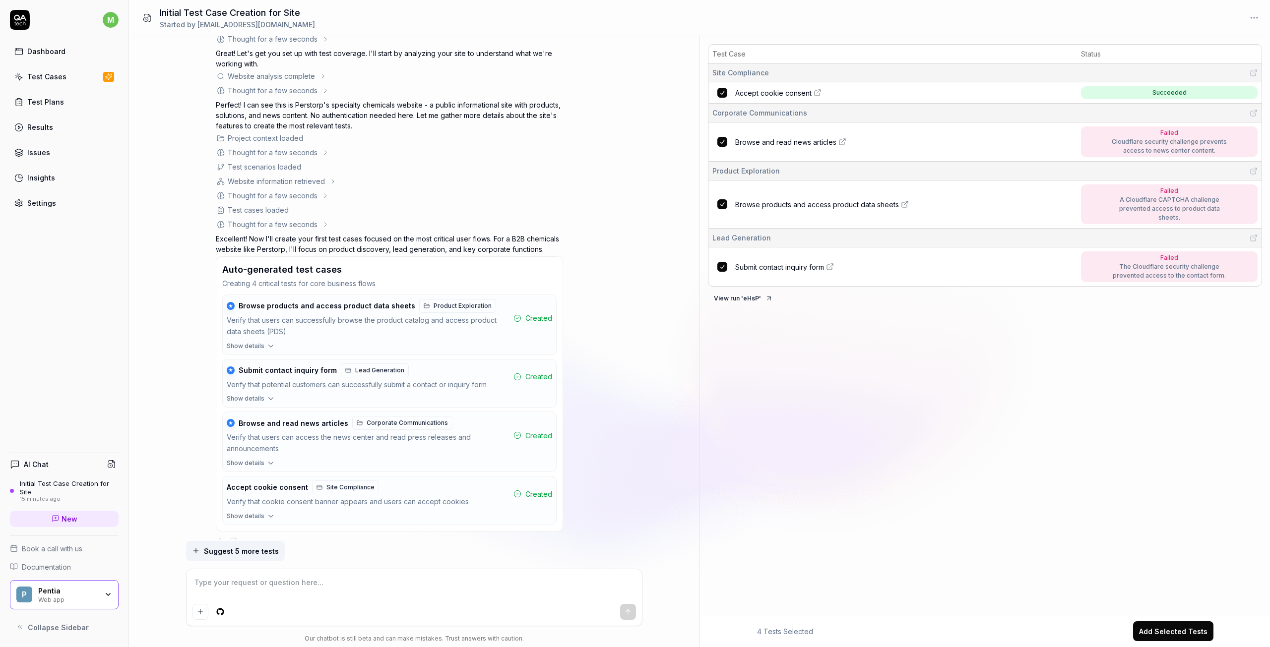
click at [266, 344] on icon "button" at bounding box center [270, 346] width 9 height 9
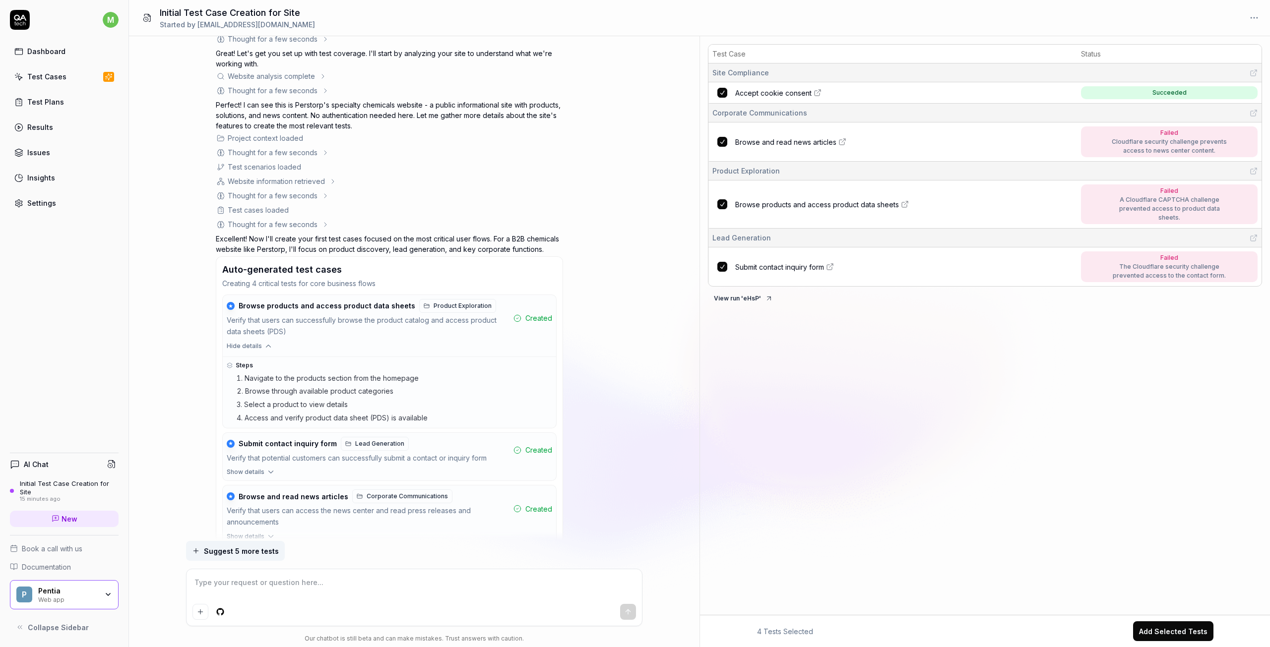
click at [266, 345] on icon "button" at bounding box center [268, 346] width 4 height 2
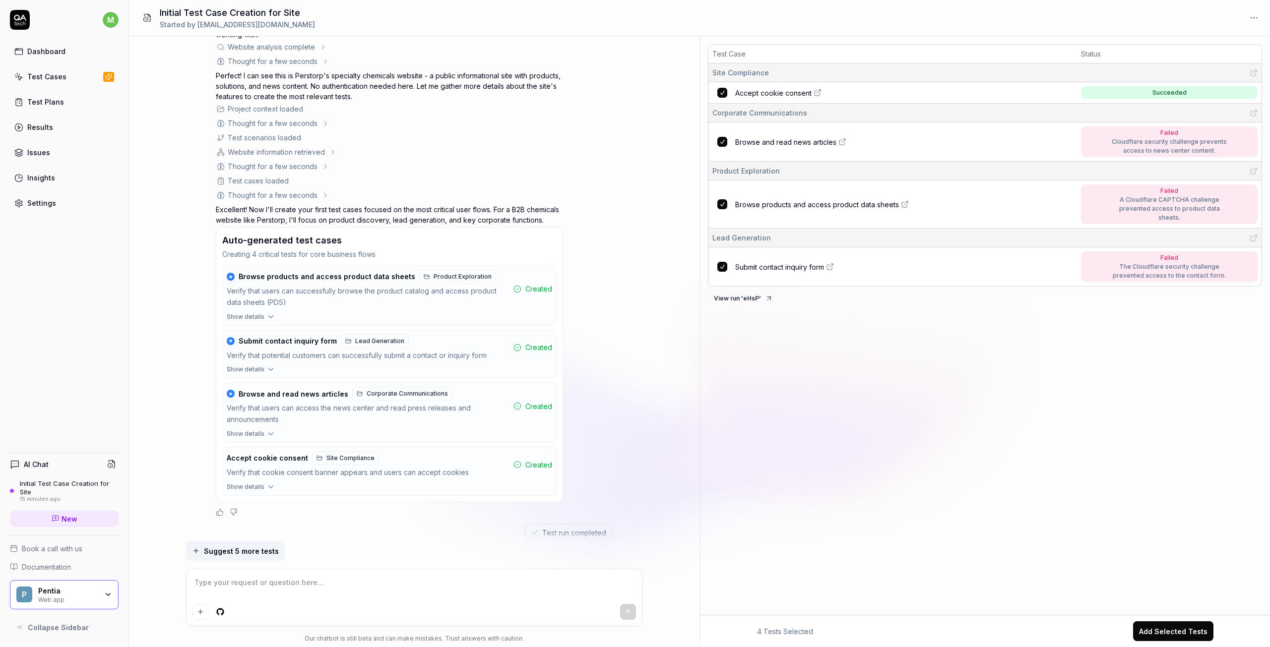
scroll to position [99, 0]
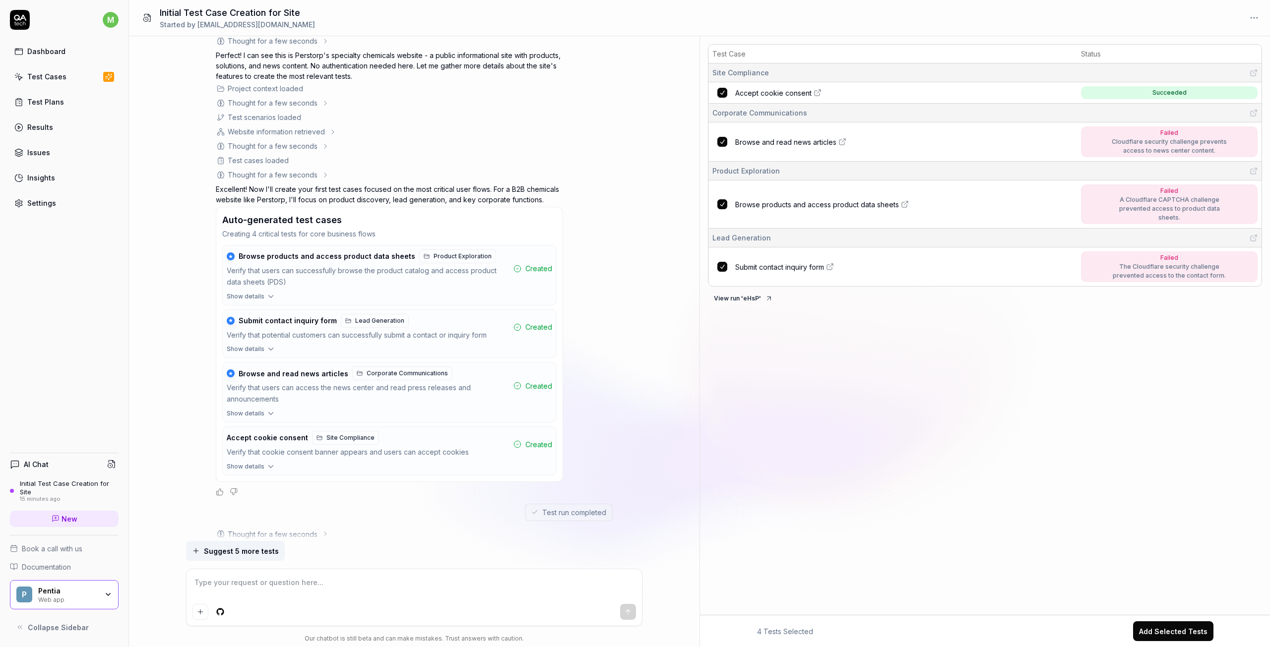
click at [268, 346] on icon "button" at bounding box center [270, 349] width 9 height 9
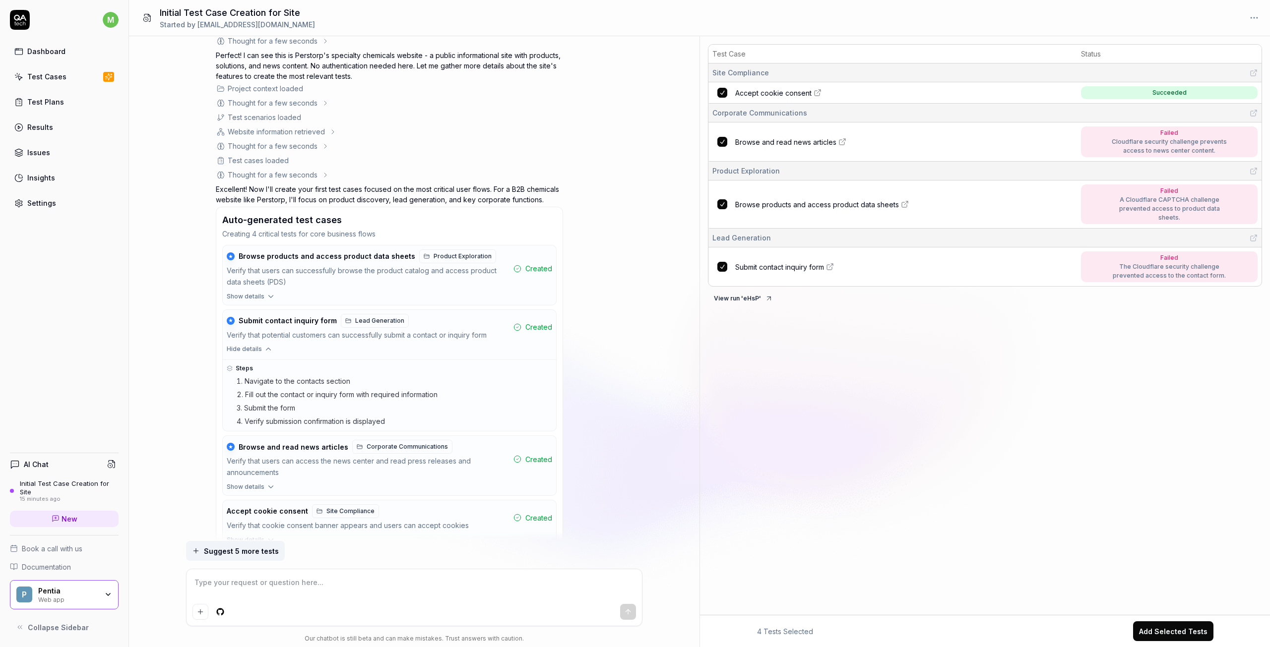
click at [268, 346] on icon "button" at bounding box center [268, 349] width 9 height 9
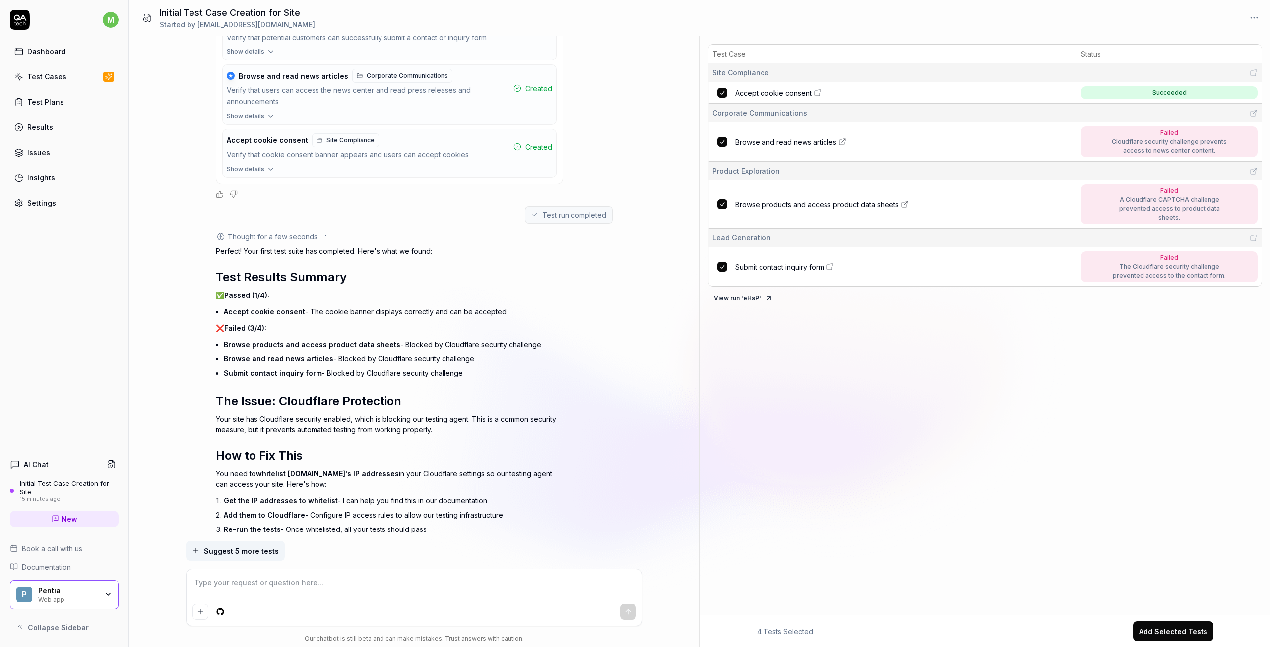
scroll to position [436, 0]
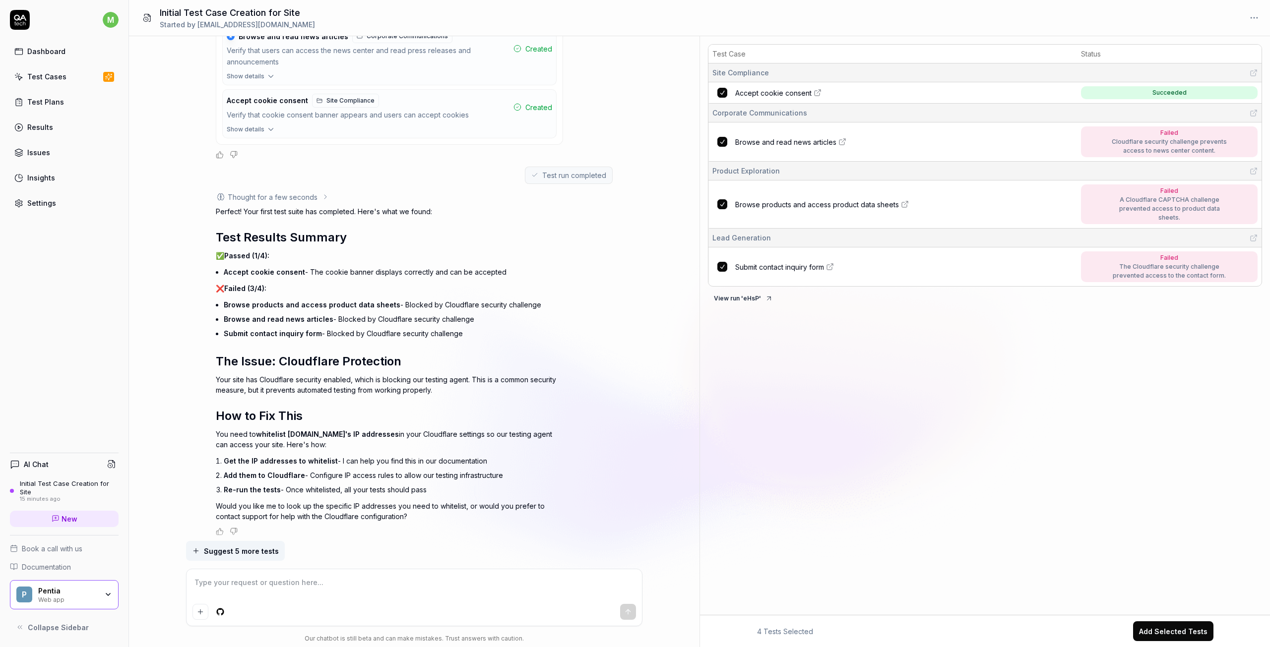
click at [49, 489] on div "Initial Test Case Creation for Site" at bounding box center [69, 488] width 99 height 16
type textarea "*"
